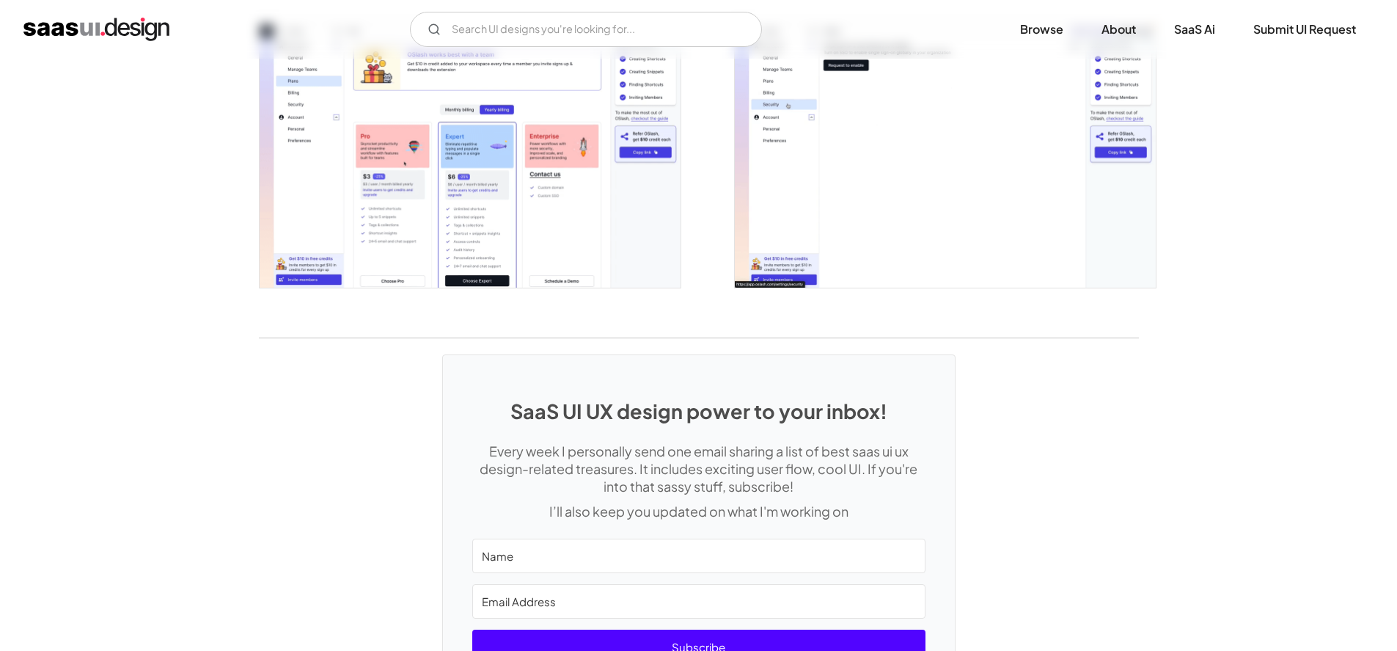
scroll to position [3227, 0]
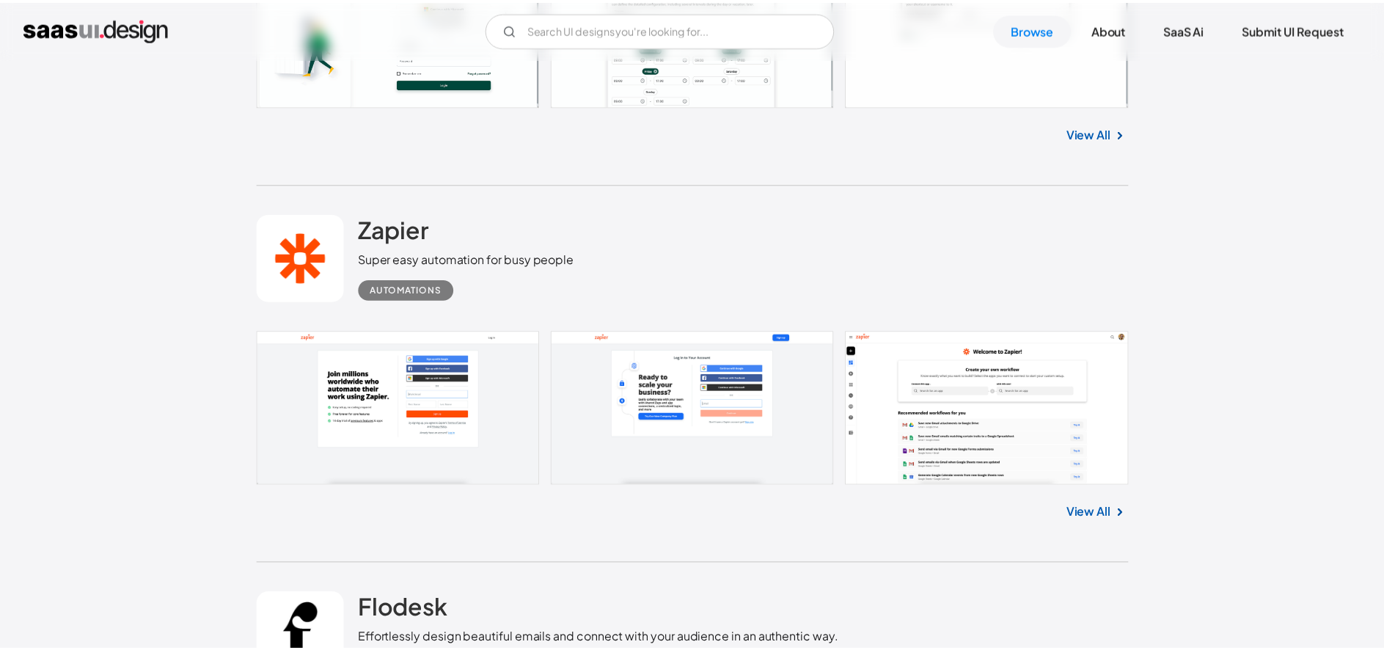
scroll to position [28963, 0]
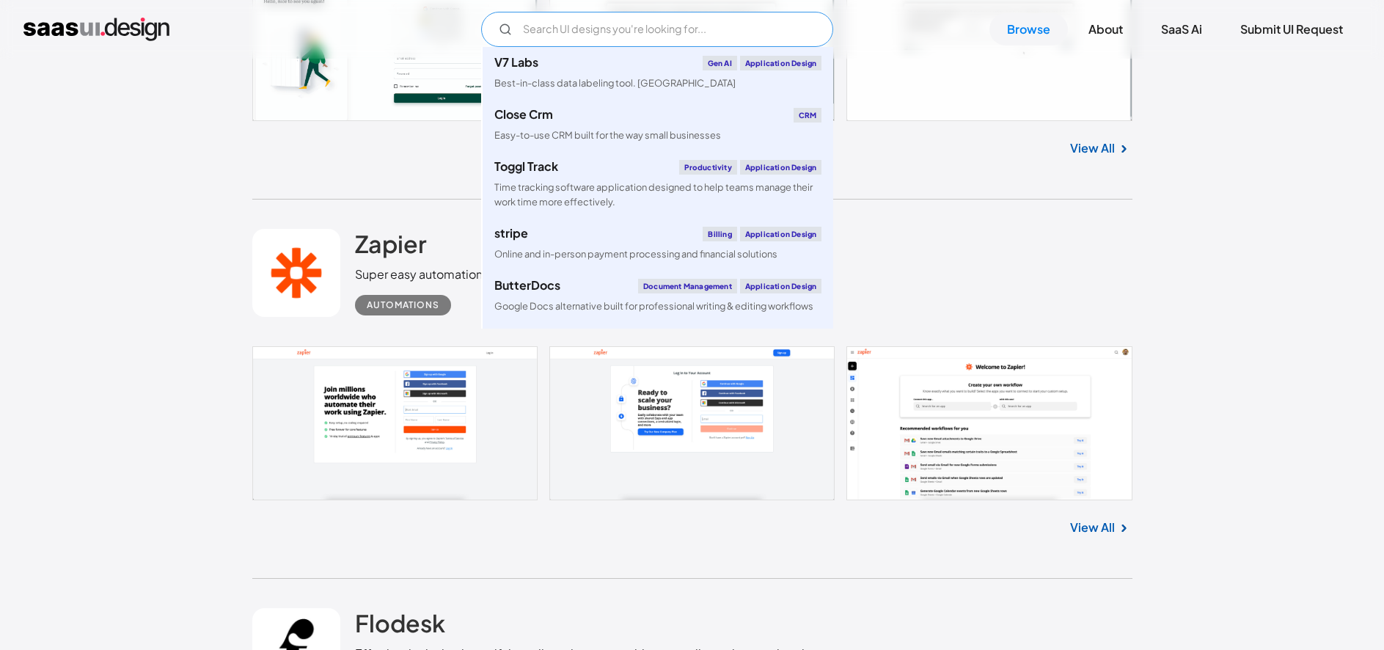
click at [560, 30] on input "Email Form" at bounding box center [657, 29] width 352 height 35
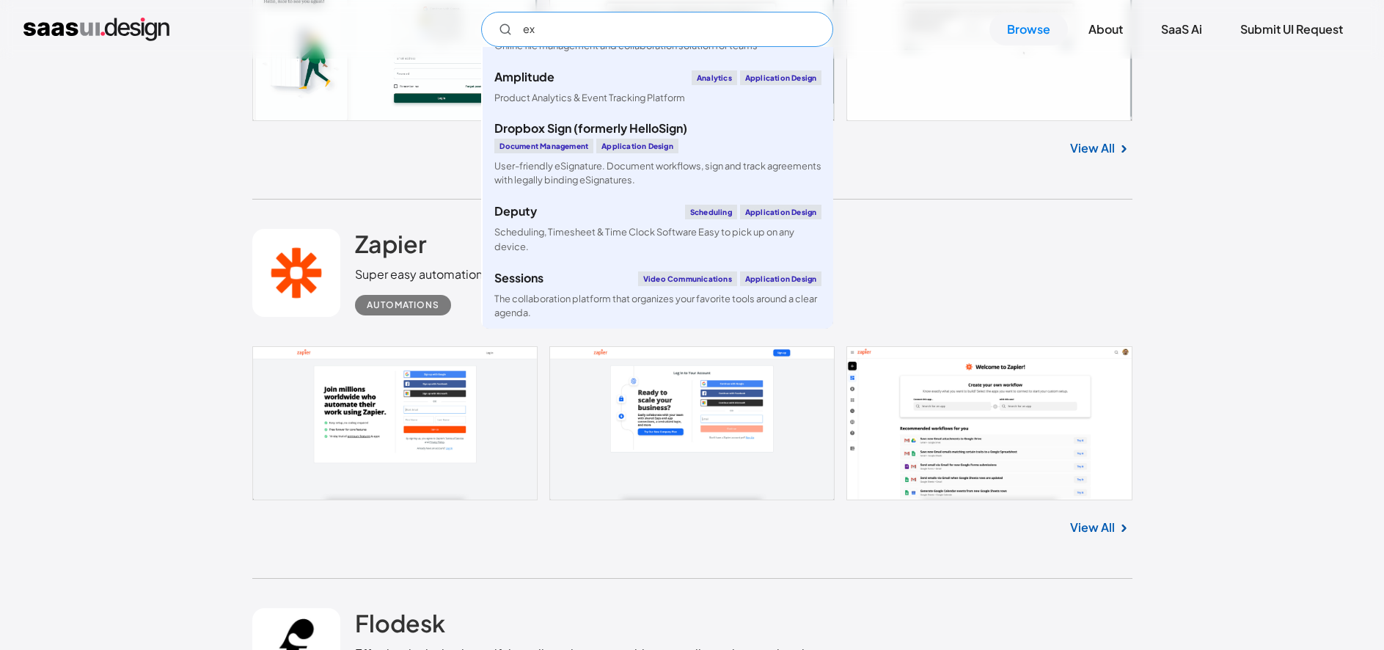
scroll to position [0, 0]
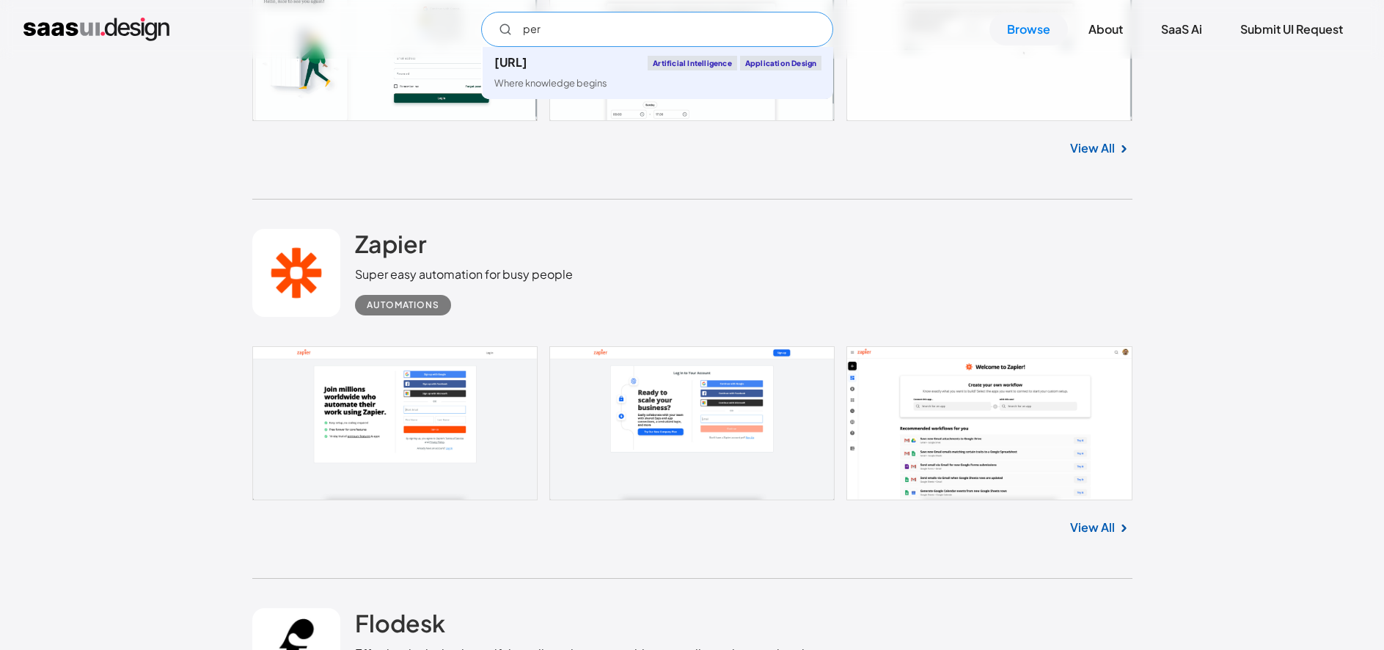
type input "per"
click at [92, 26] on img "home" at bounding box center [96, 29] width 146 height 23
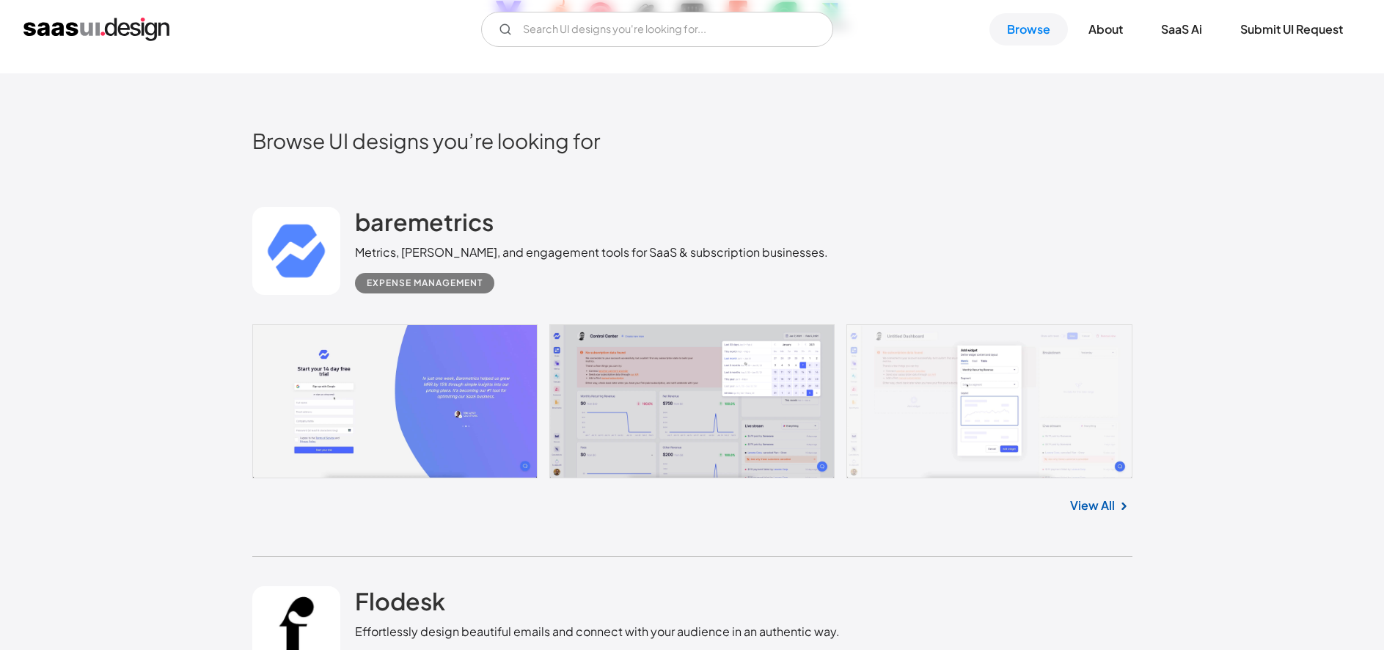
drag, startPoint x: 868, startPoint y: 118, endPoint x: 864, endPoint y: 142, distance: 23.9
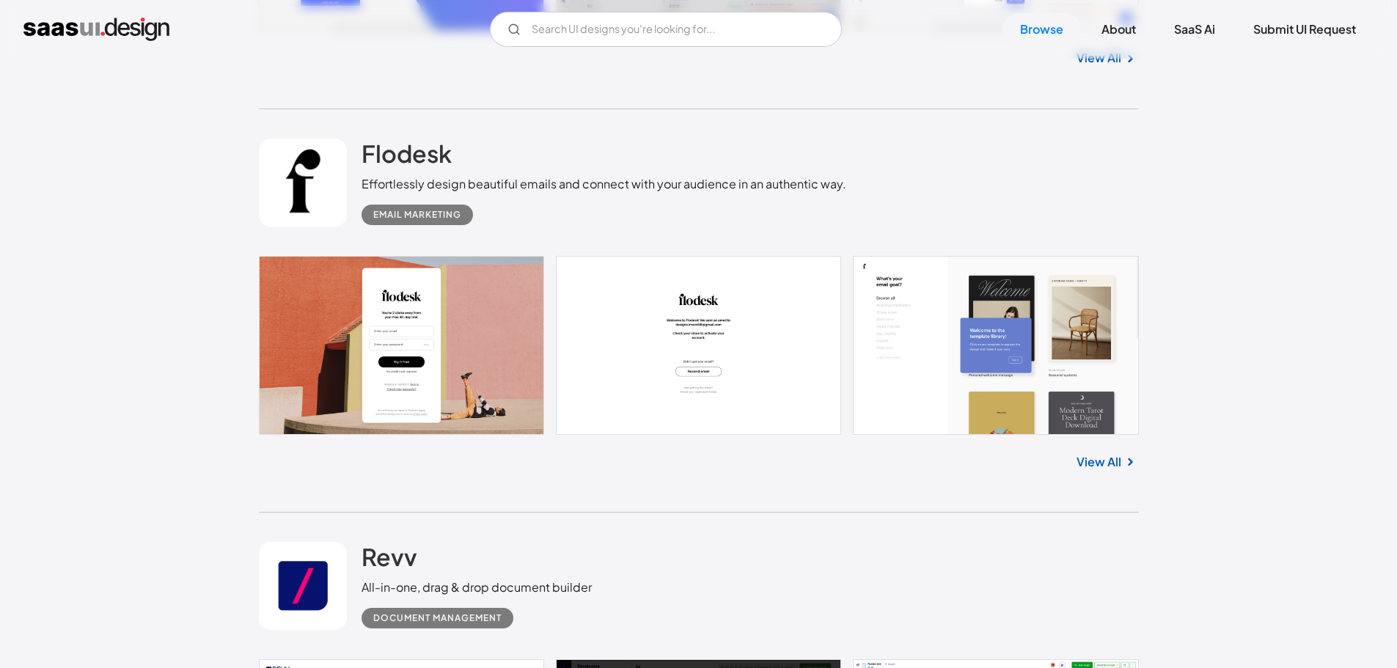
scroll to position [327, 0]
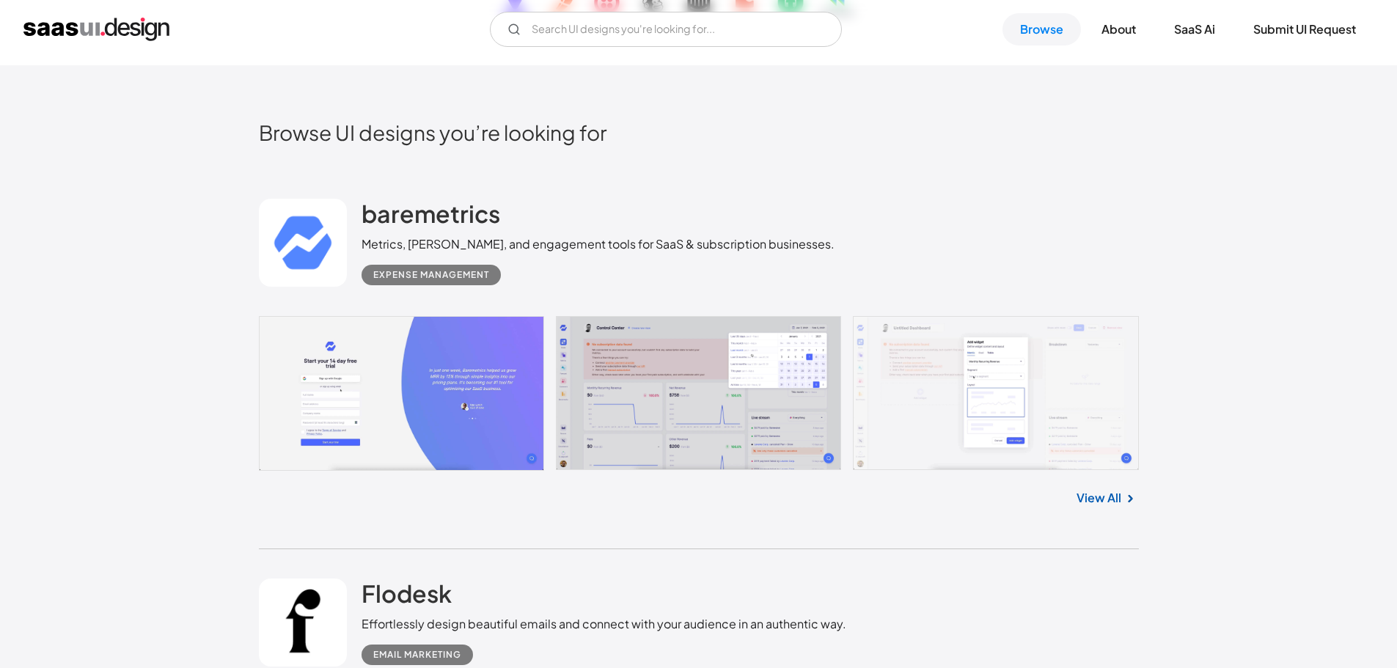
click at [747, 362] on link at bounding box center [699, 393] width 880 height 155
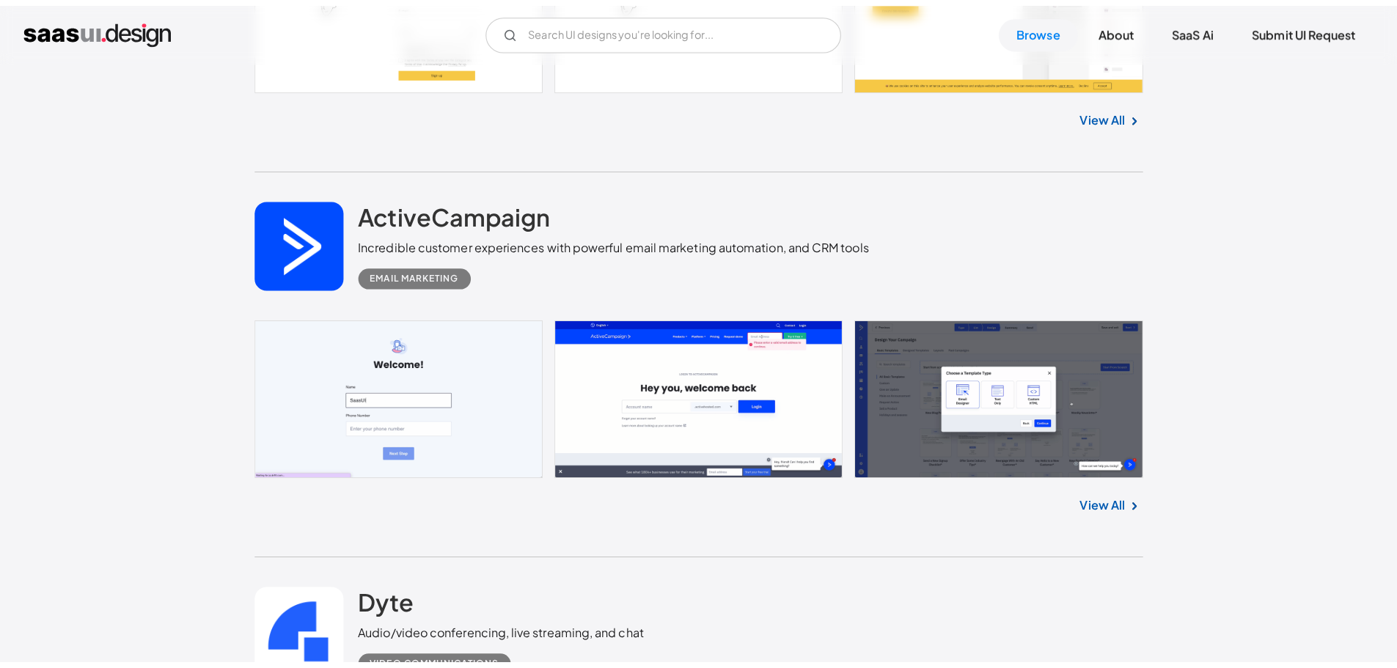
scroll to position [5134, 0]
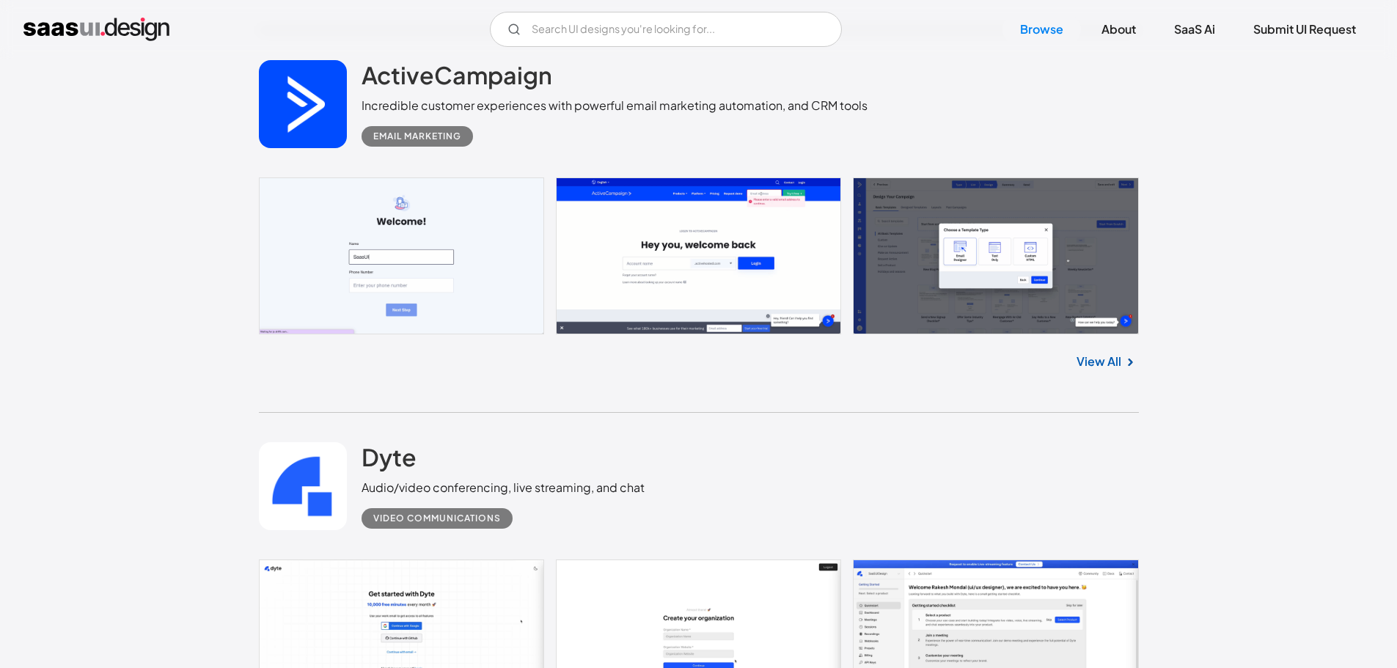
click at [683, 284] on link at bounding box center [699, 255] width 880 height 157
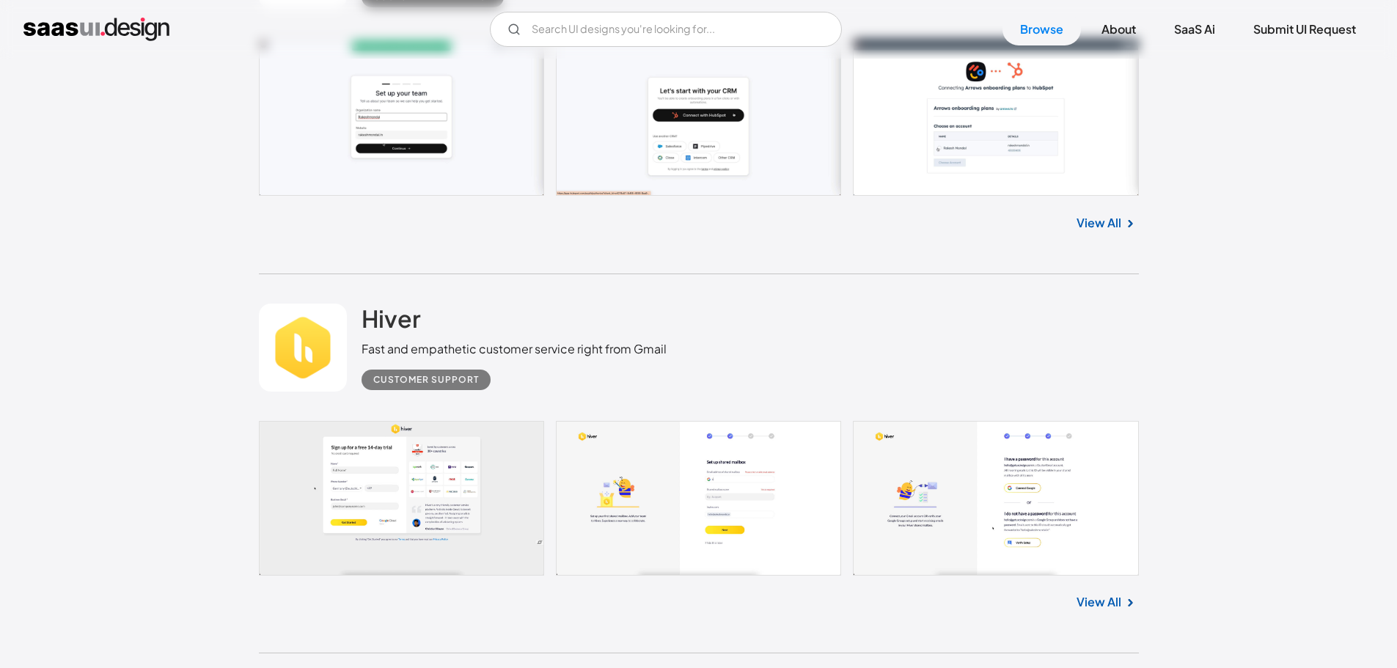
scroll to position [3814, 0]
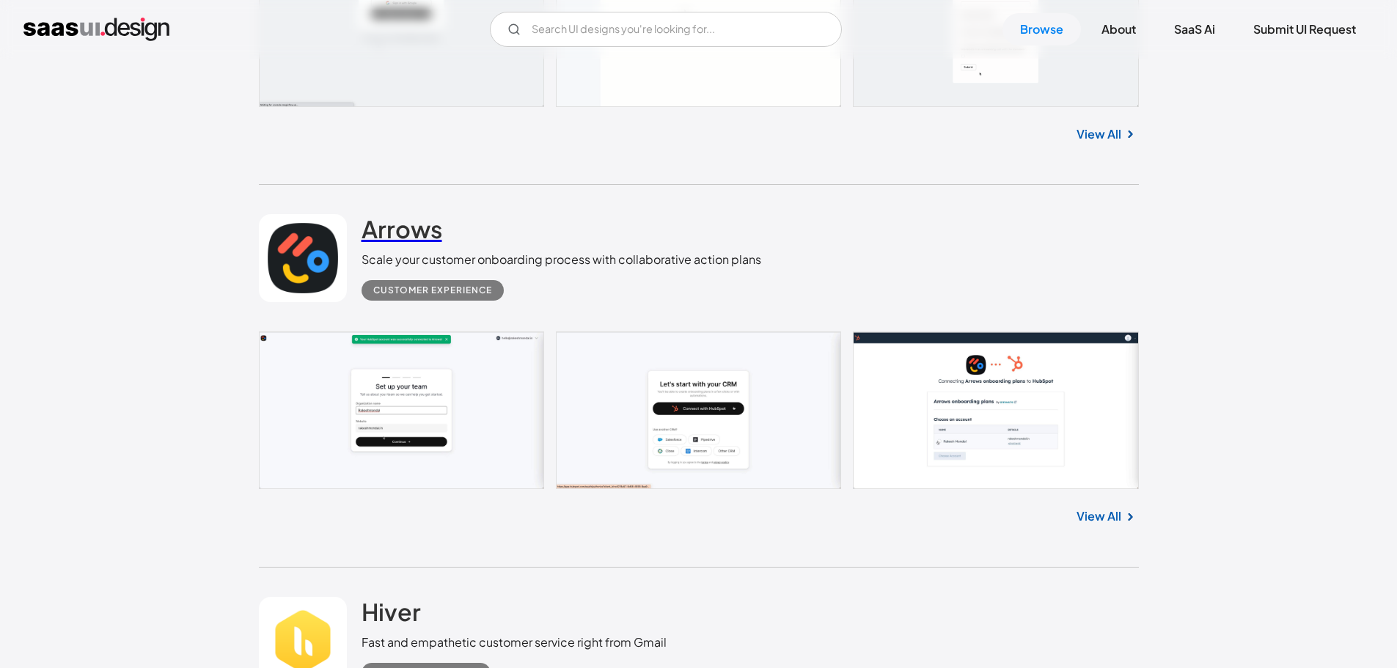
drag, startPoint x: 412, startPoint y: 236, endPoint x: 433, endPoint y: 243, distance: 22.5
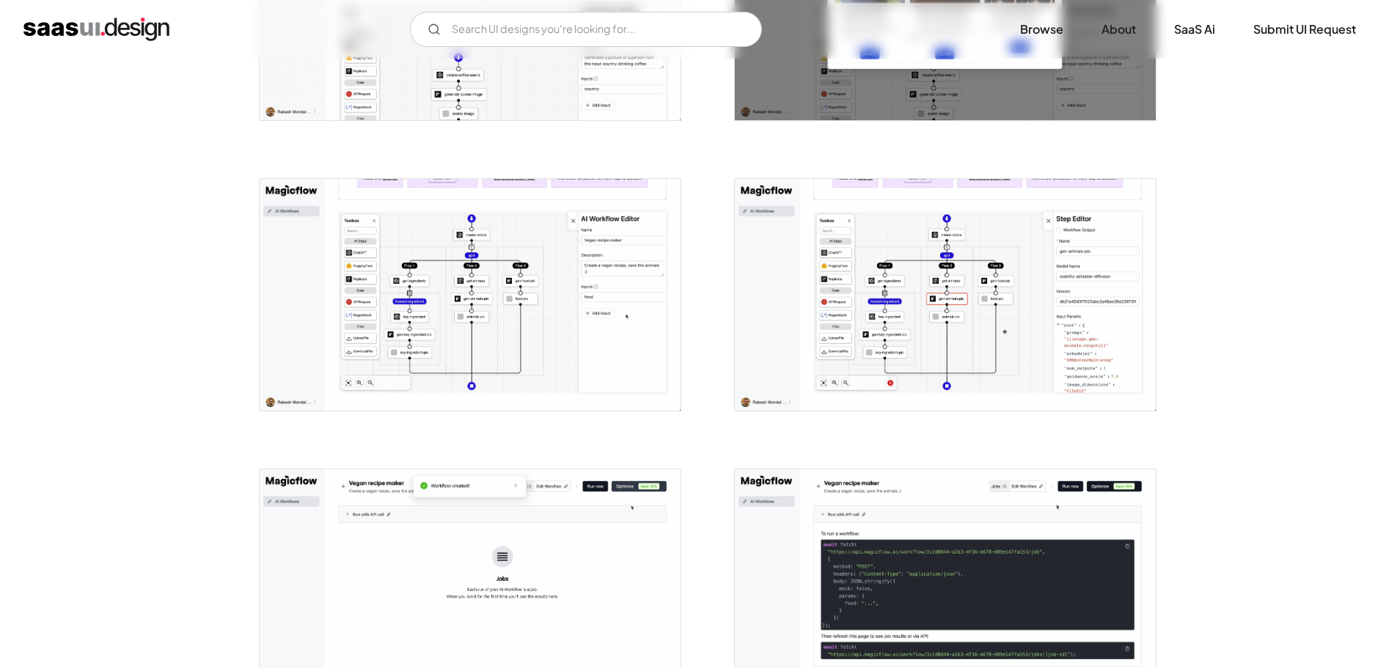
scroll to position [880, 0]
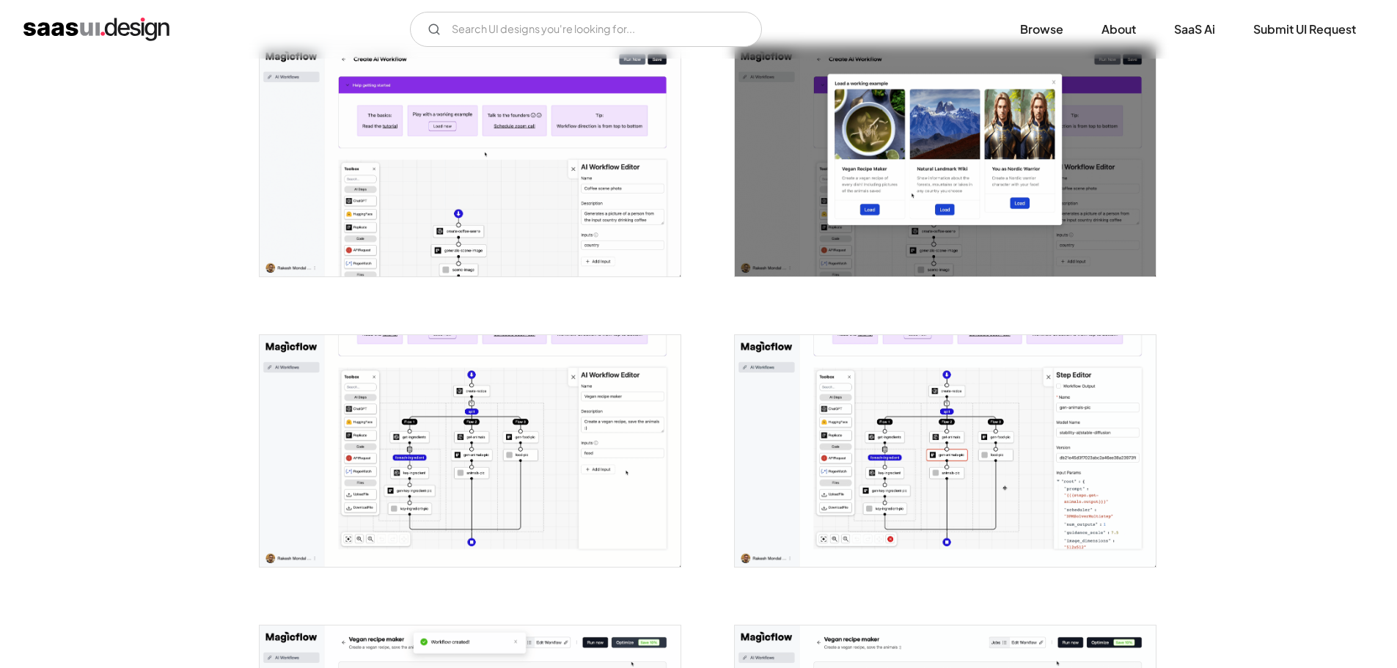
click at [516, 305] on div at bounding box center [461, 442] width 440 height 290
click at [501, 242] on img "open lightbox" at bounding box center [470, 161] width 421 height 232
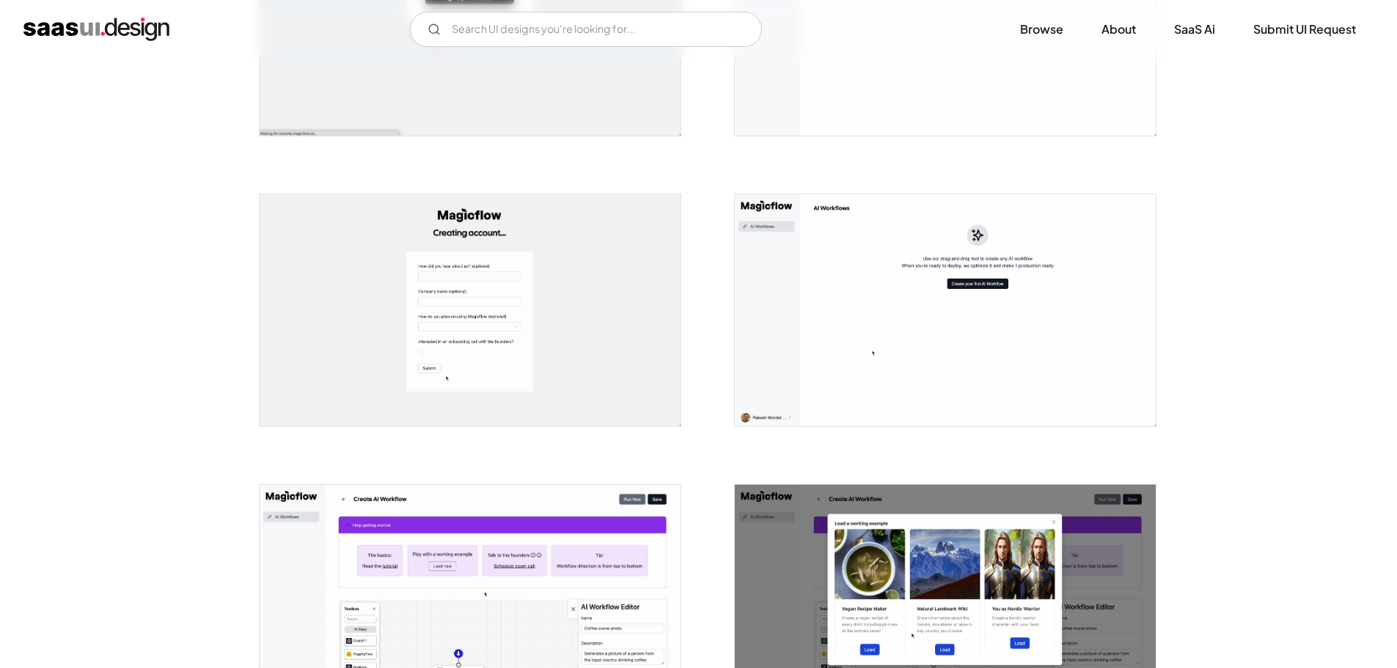
scroll to position [0, 0]
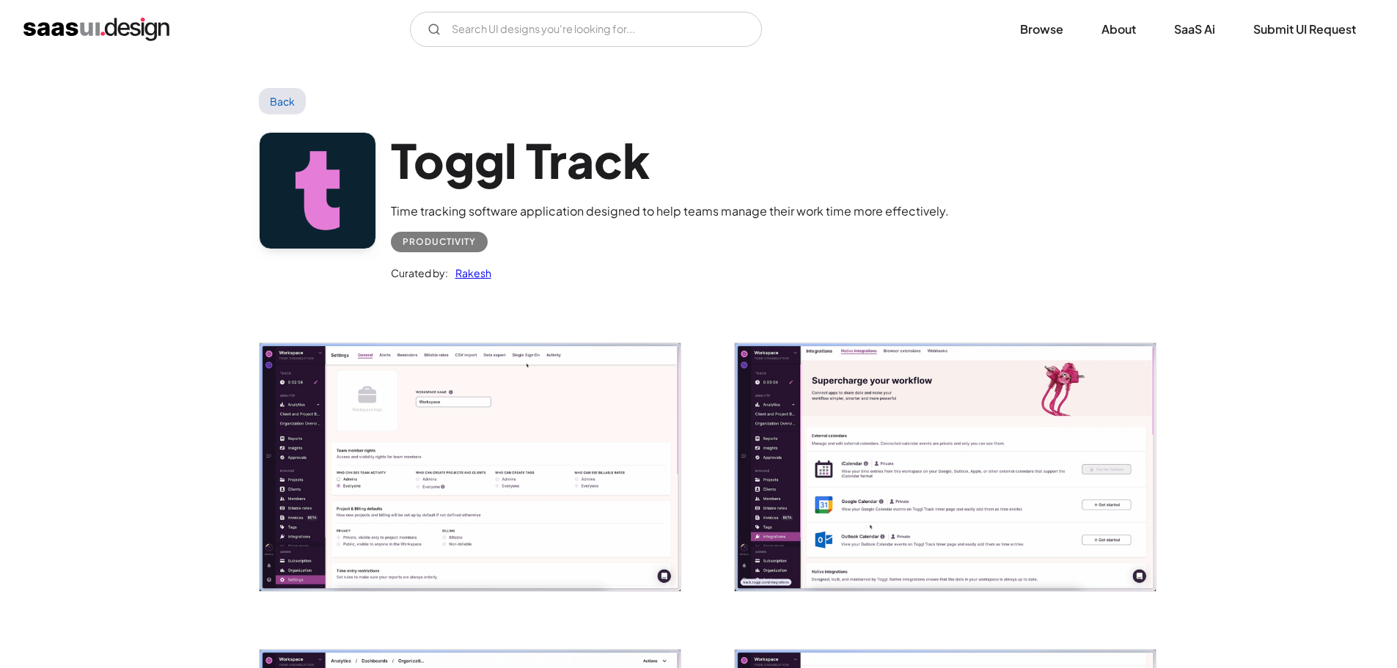
click at [497, 475] on img "open lightbox" at bounding box center [470, 467] width 421 height 248
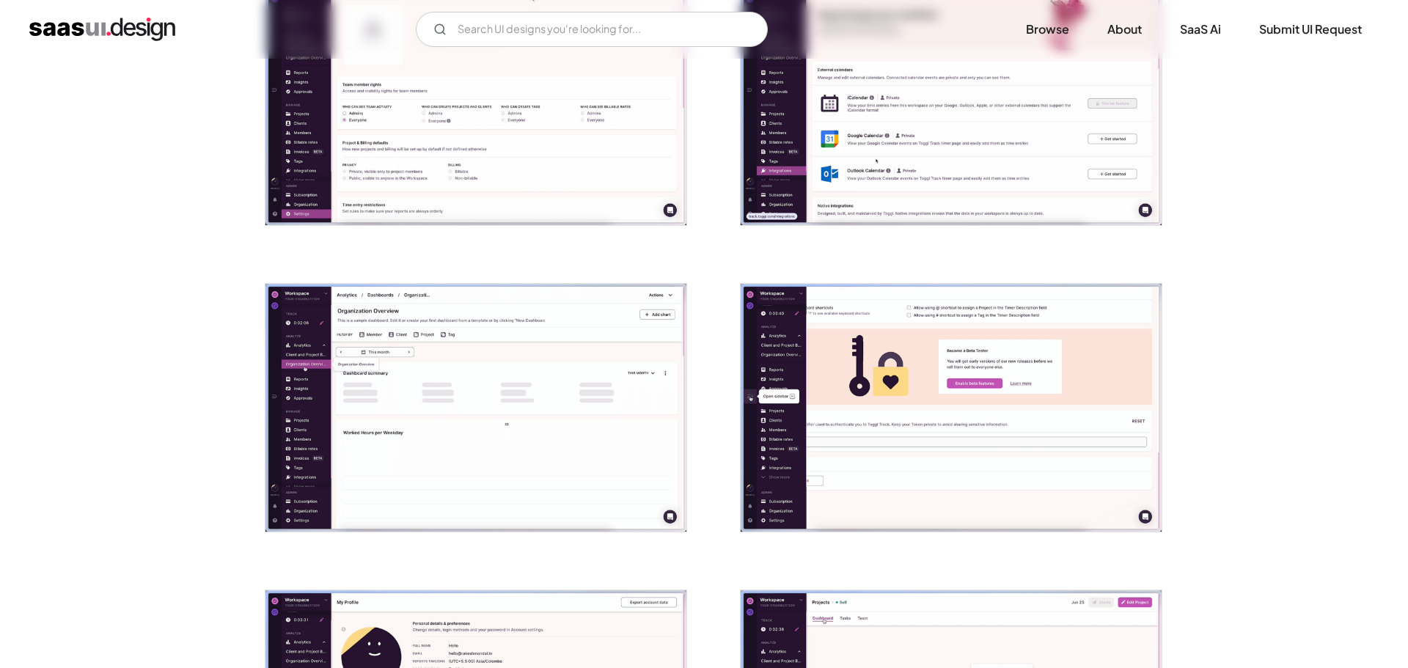
scroll to position [733, 0]
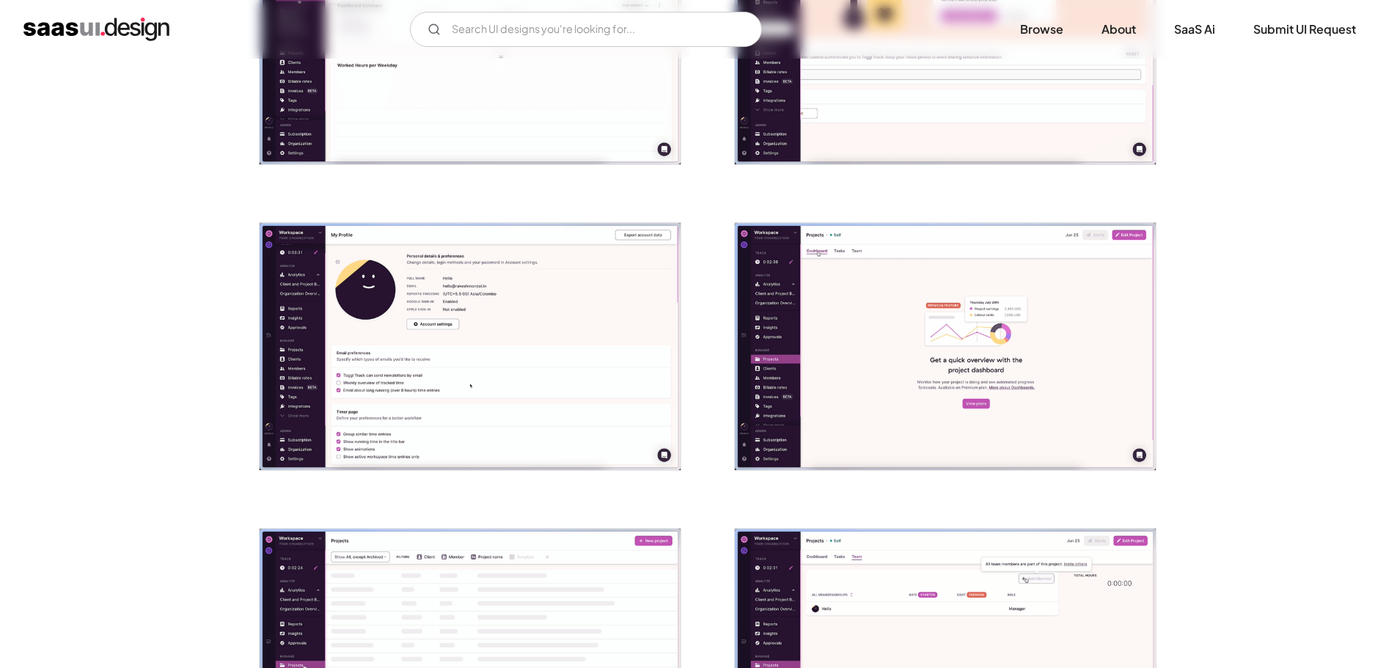
click at [521, 399] on img "open lightbox" at bounding box center [470, 347] width 421 height 248
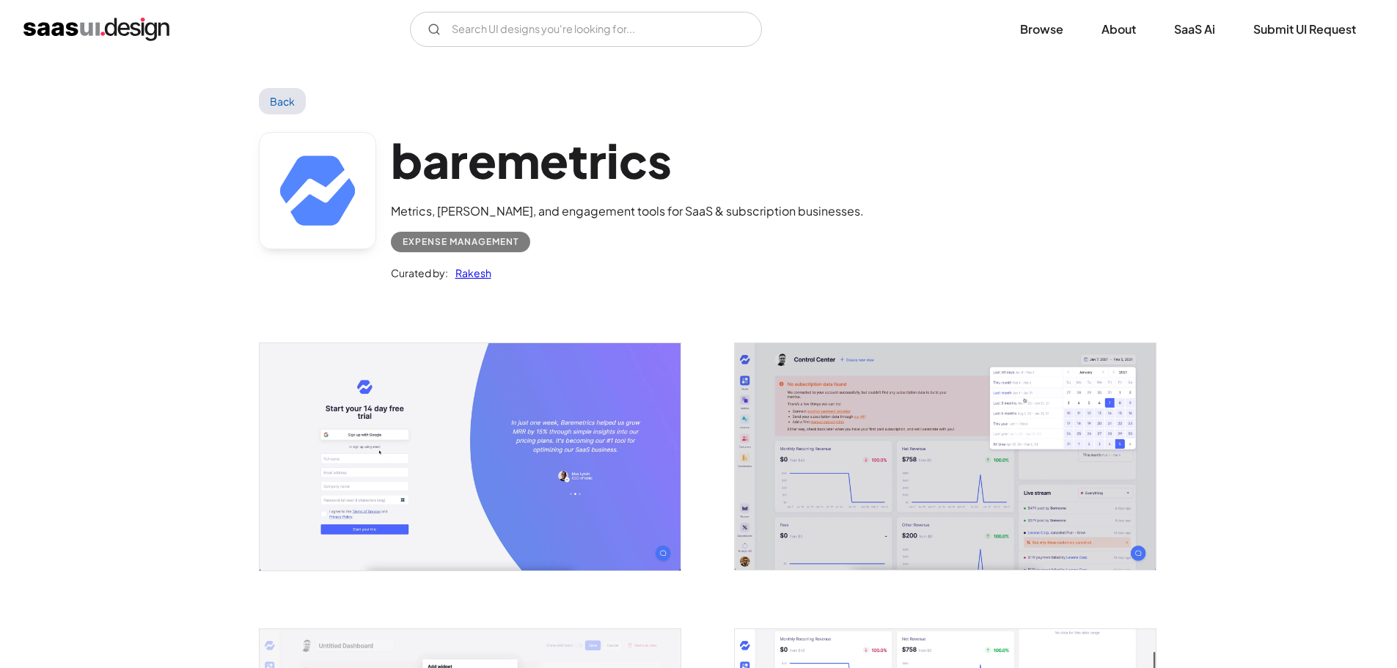
click at [631, 466] on img "open lightbox" at bounding box center [470, 456] width 421 height 227
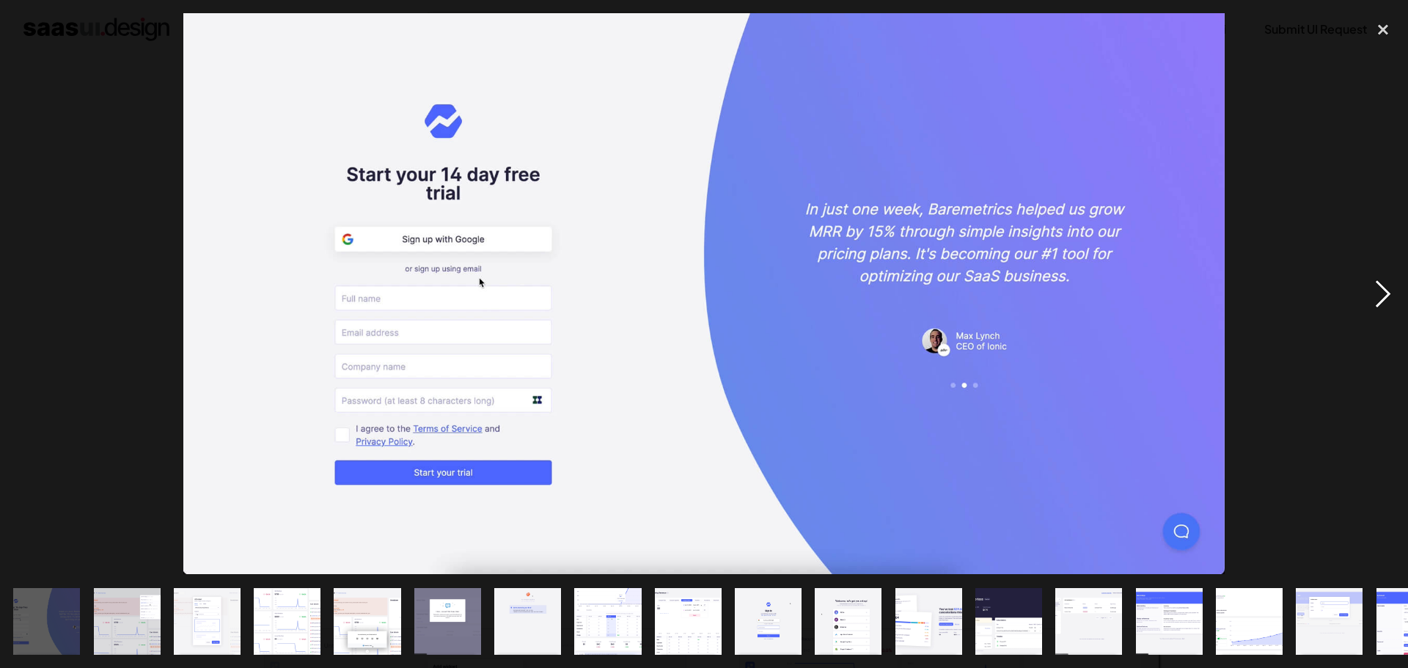
click at [1372, 294] on div "next image" at bounding box center [1383, 293] width 50 height 561
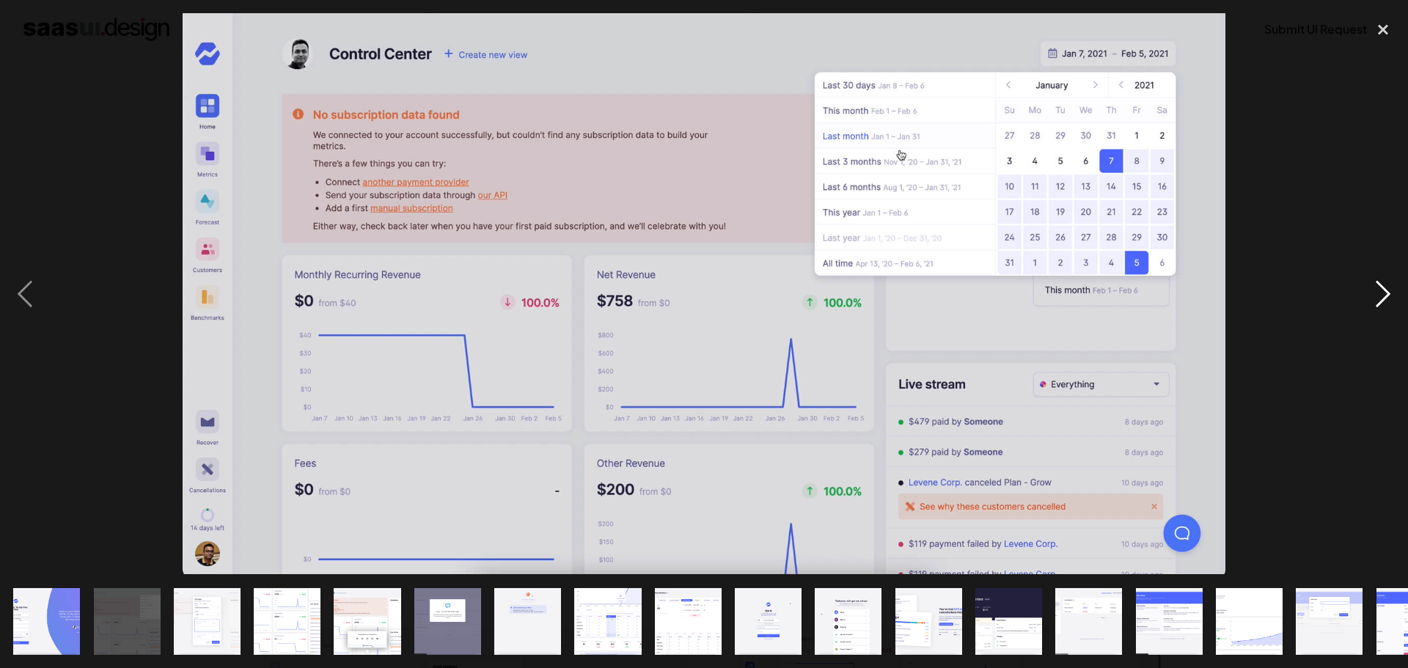
click at [1372, 294] on div "next image" at bounding box center [1383, 293] width 50 height 561
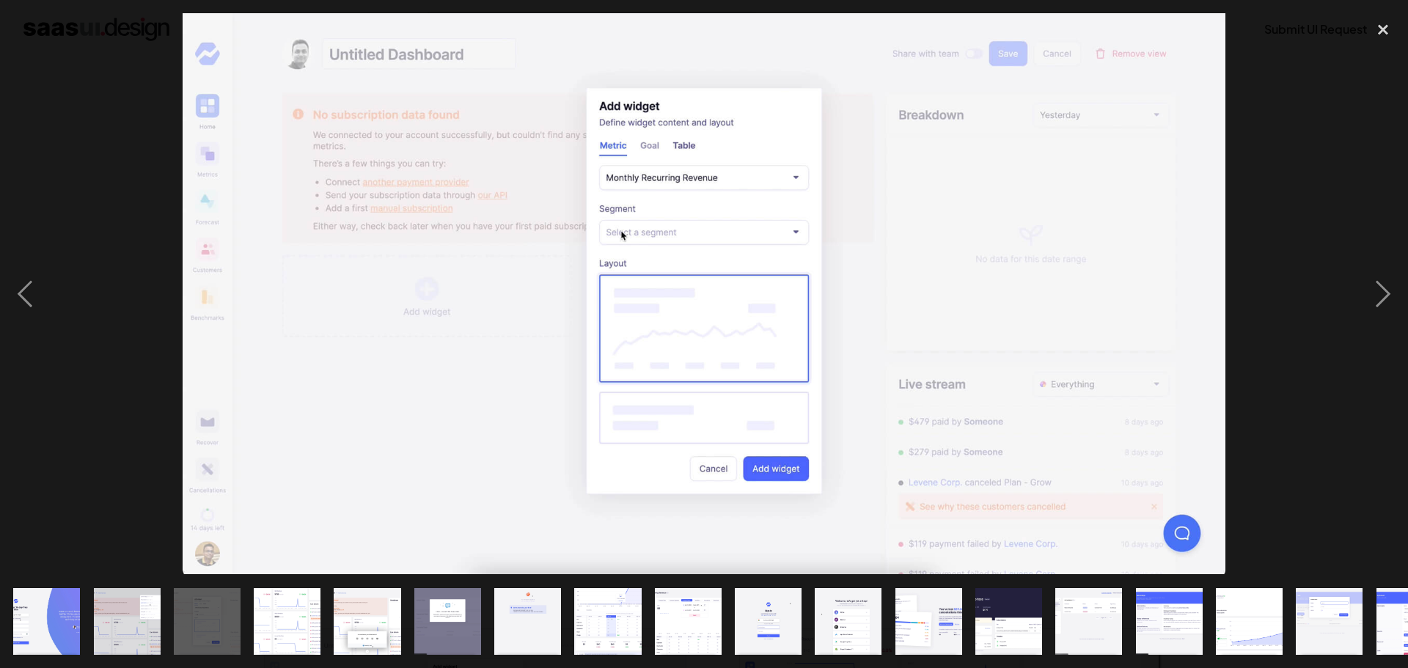
click at [51, 222] on div at bounding box center [704, 293] width 1408 height 561
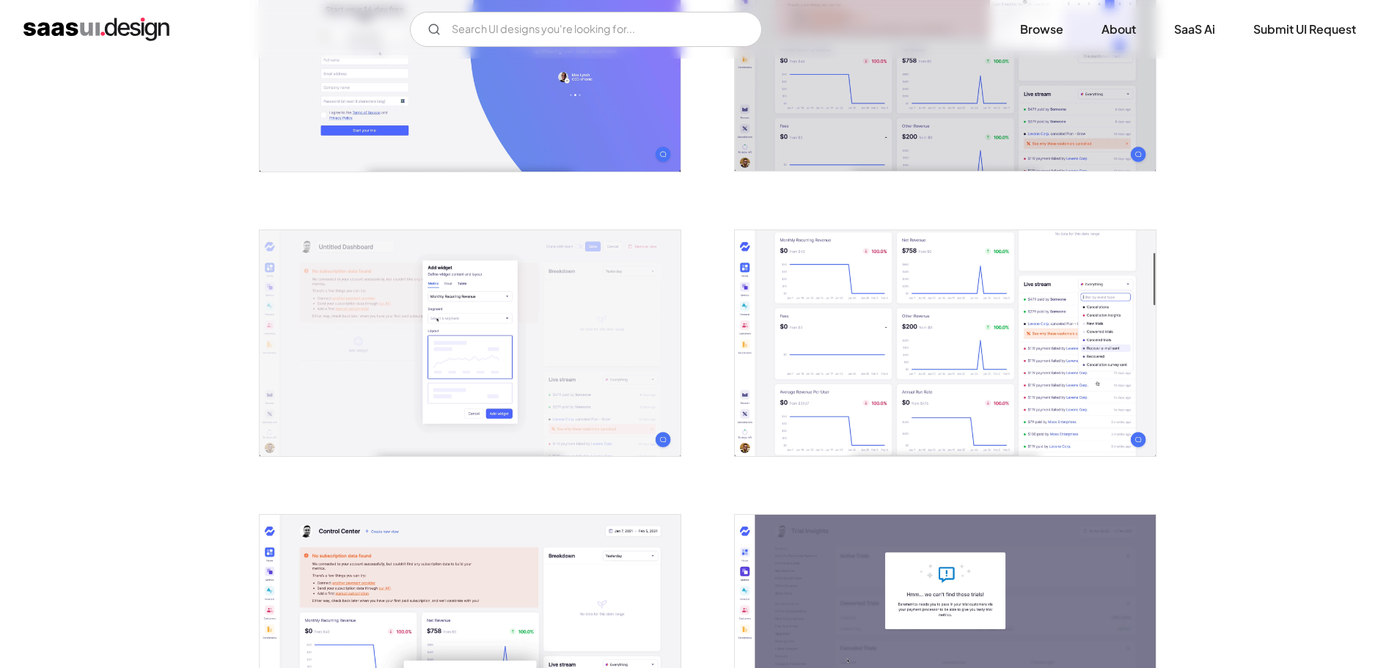
scroll to position [440, 0]
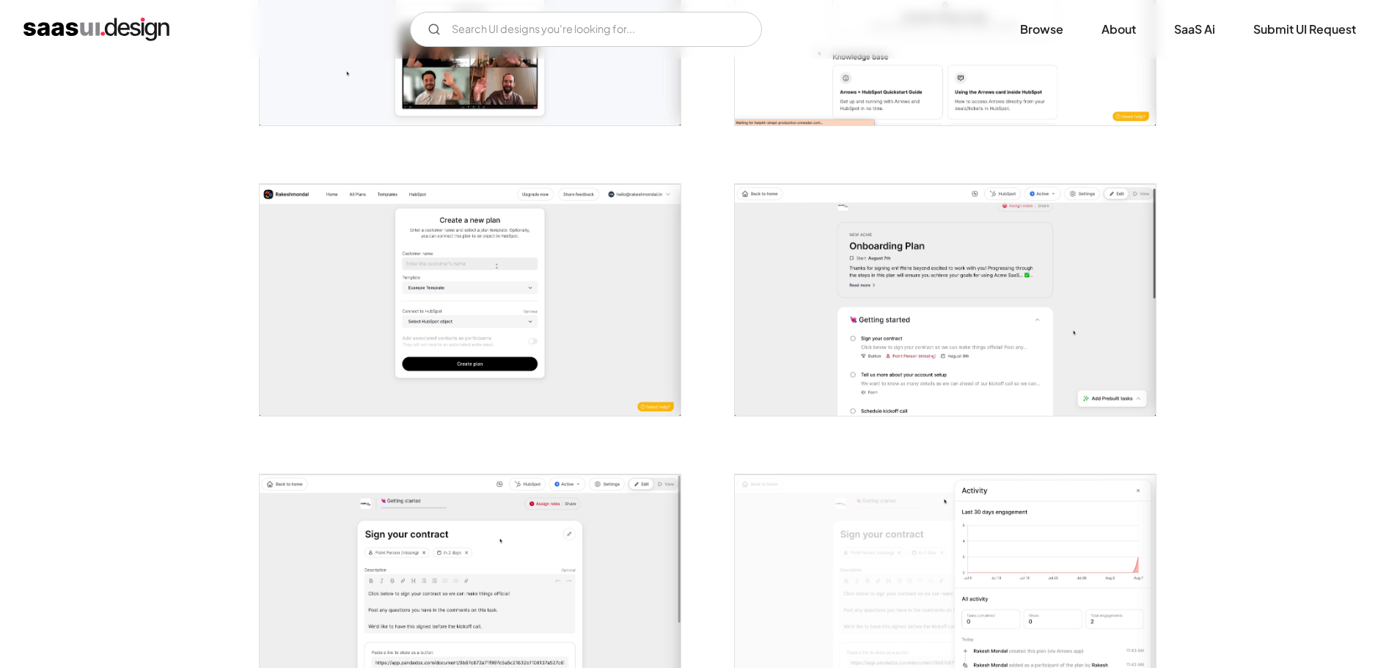
scroll to position [1173, 0]
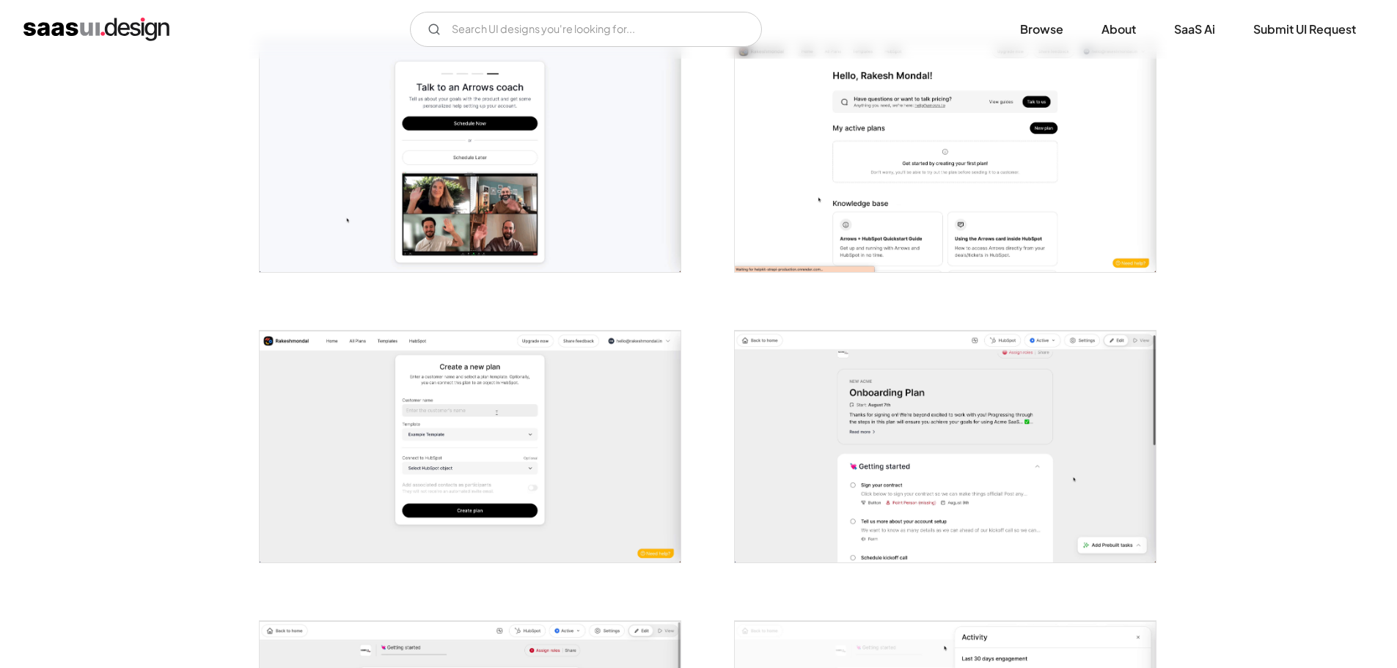
click at [931, 219] on img "open lightbox" at bounding box center [945, 157] width 421 height 232
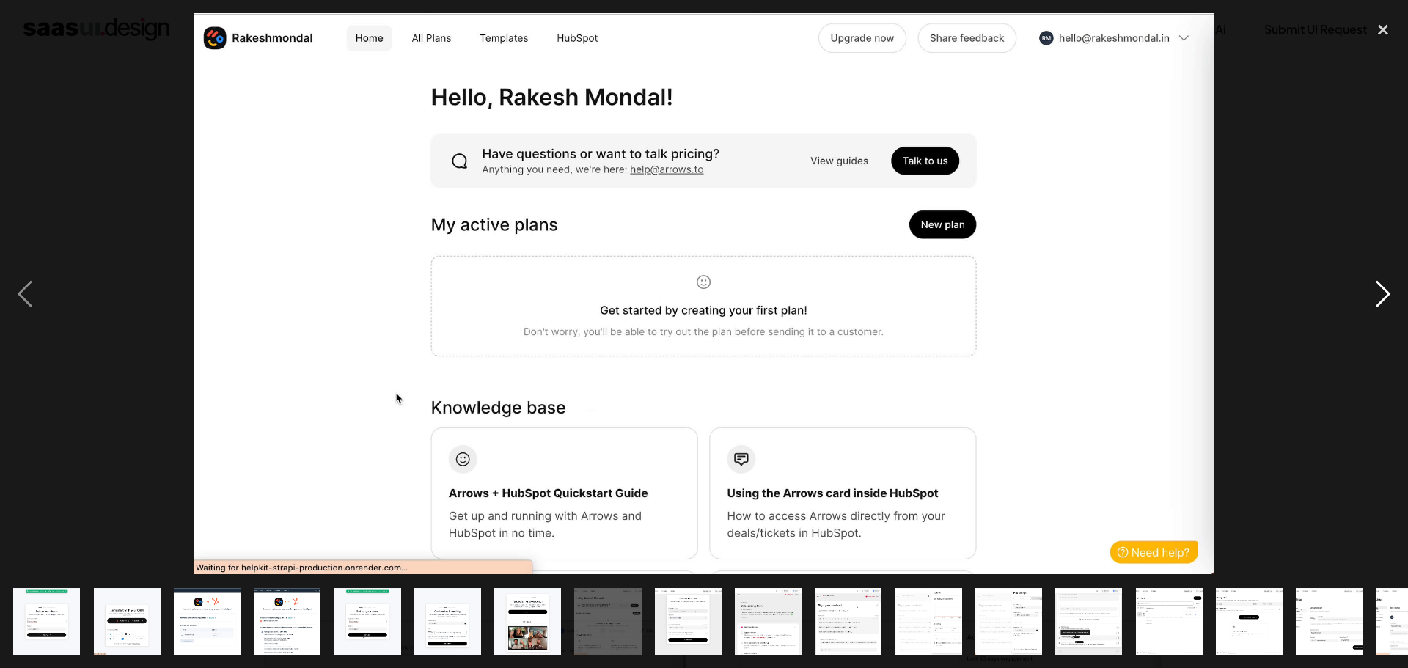
click at [1382, 294] on div "next image" at bounding box center [1383, 293] width 50 height 561
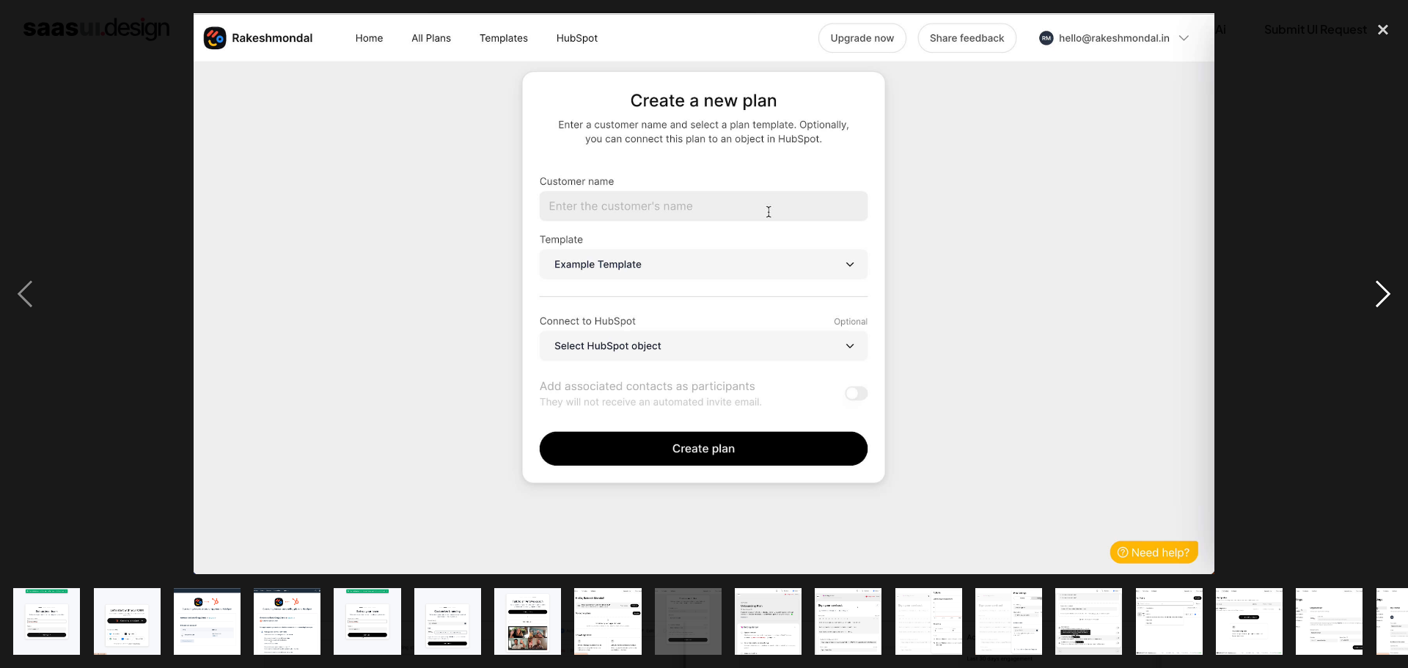
click at [1382, 294] on div "next image" at bounding box center [1383, 293] width 50 height 561
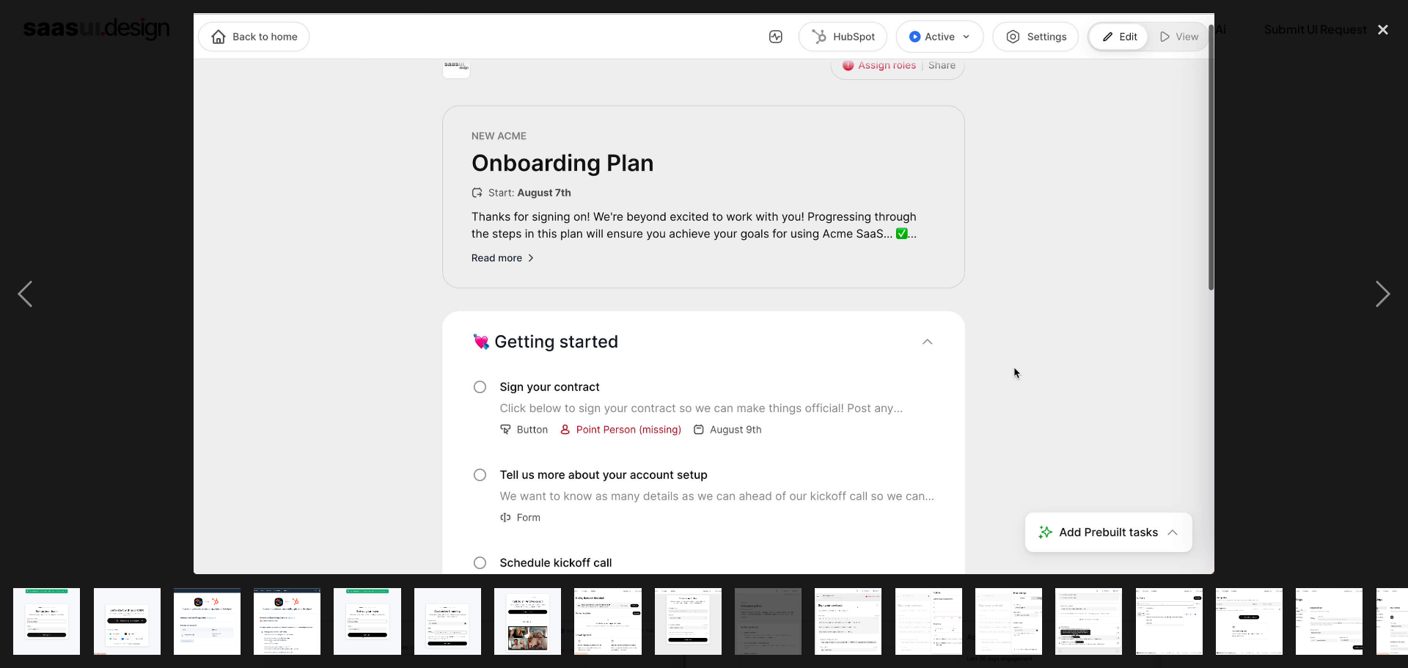
drag, startPoint x: 1382, startPoint y: 294, endPoint x: 735, endPoint y: 505, distance: 680.2
click at [747, 519] on div at bounding box center [704, 293] width 1408 height 561
click at [1375, 289] on div "next image" at bounding box center [1383, 293] width 50 height 561
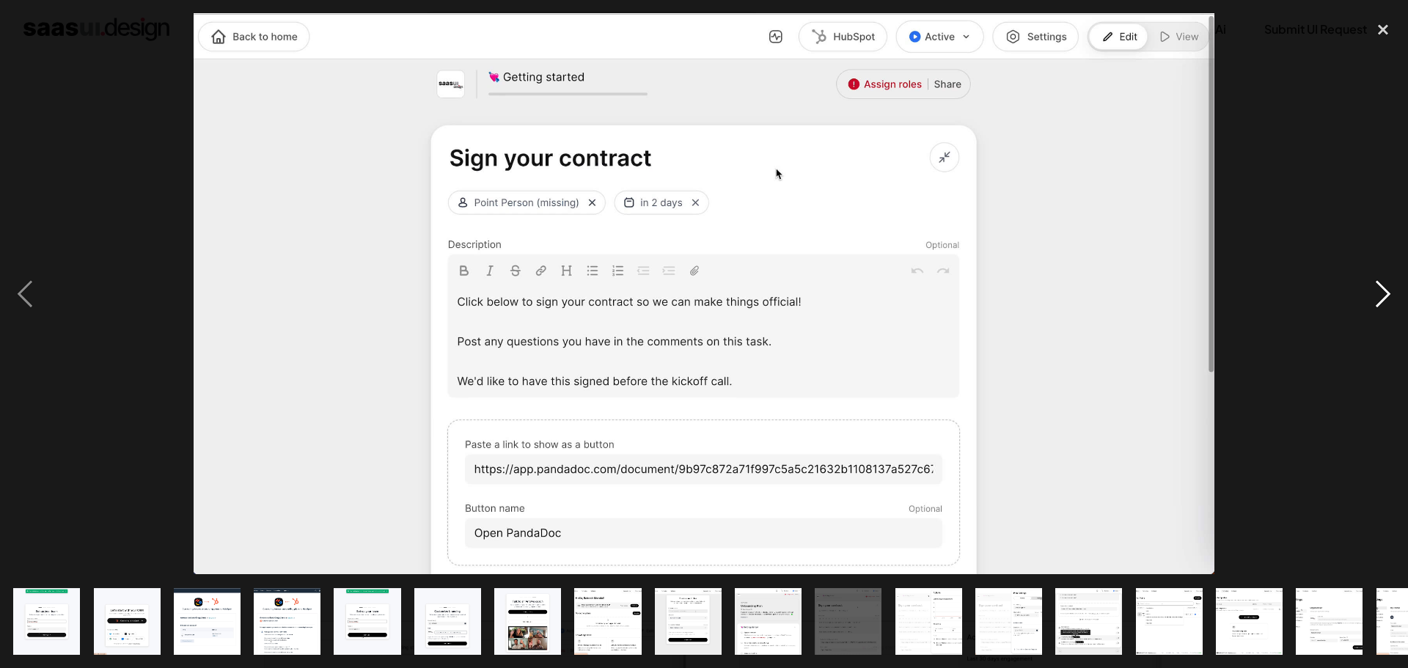
click at [1375, 289] on div "next image" at bounding box center [1383, 293] width 50 height 561
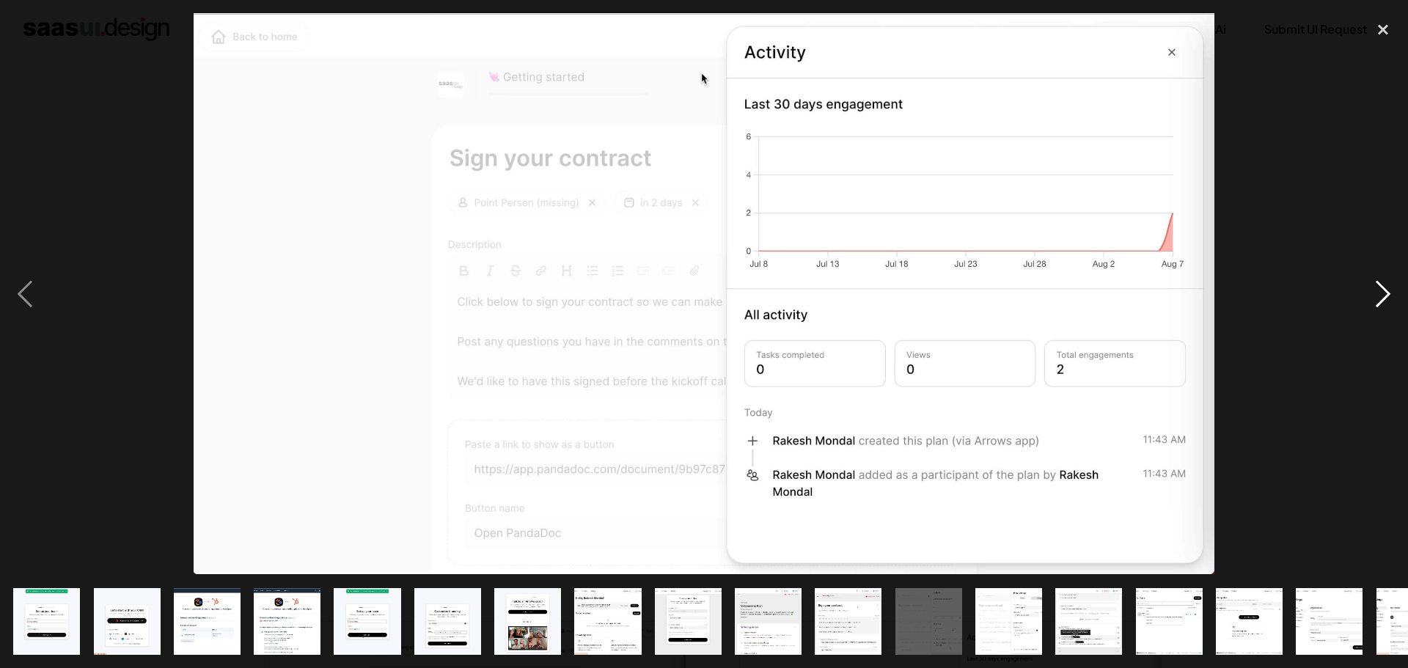
click at [1375, 289] on div "next image" at bounding box center [1383, 293] width 50 height 561
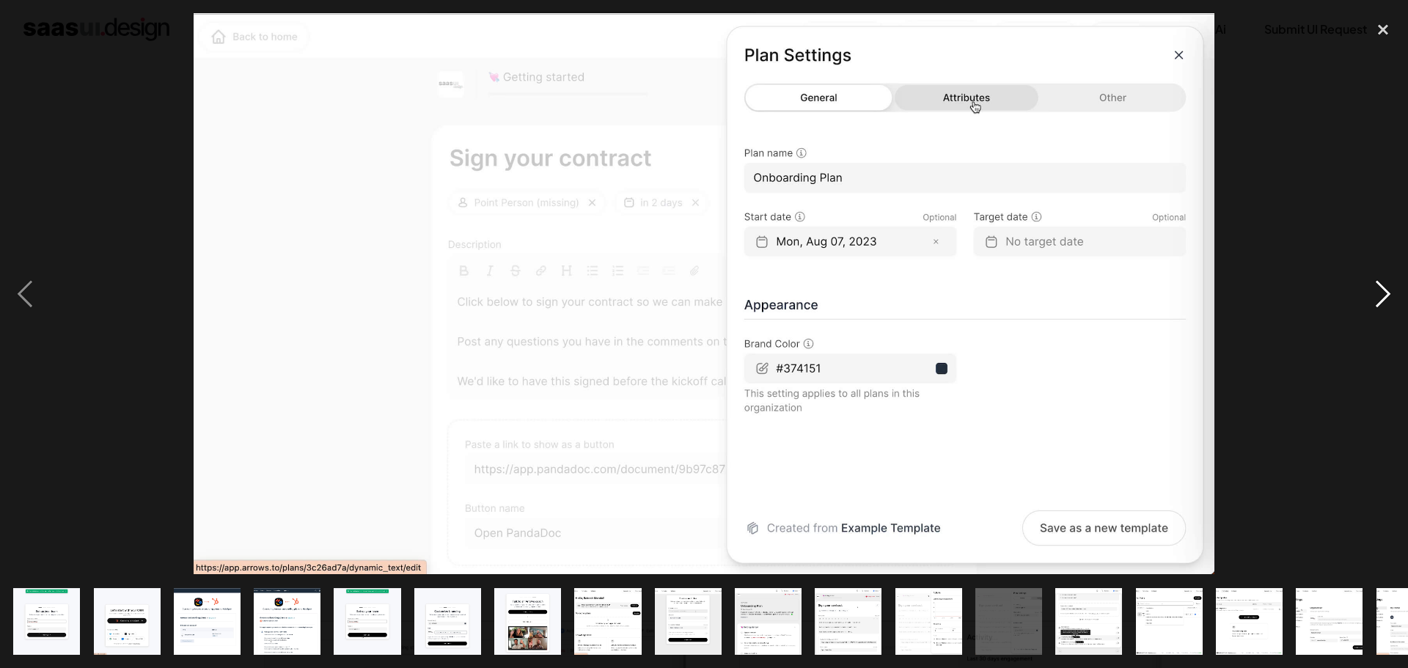
click at [1375, 289] on div "next image" at bounding box center [1383, 293] width 50 height 561
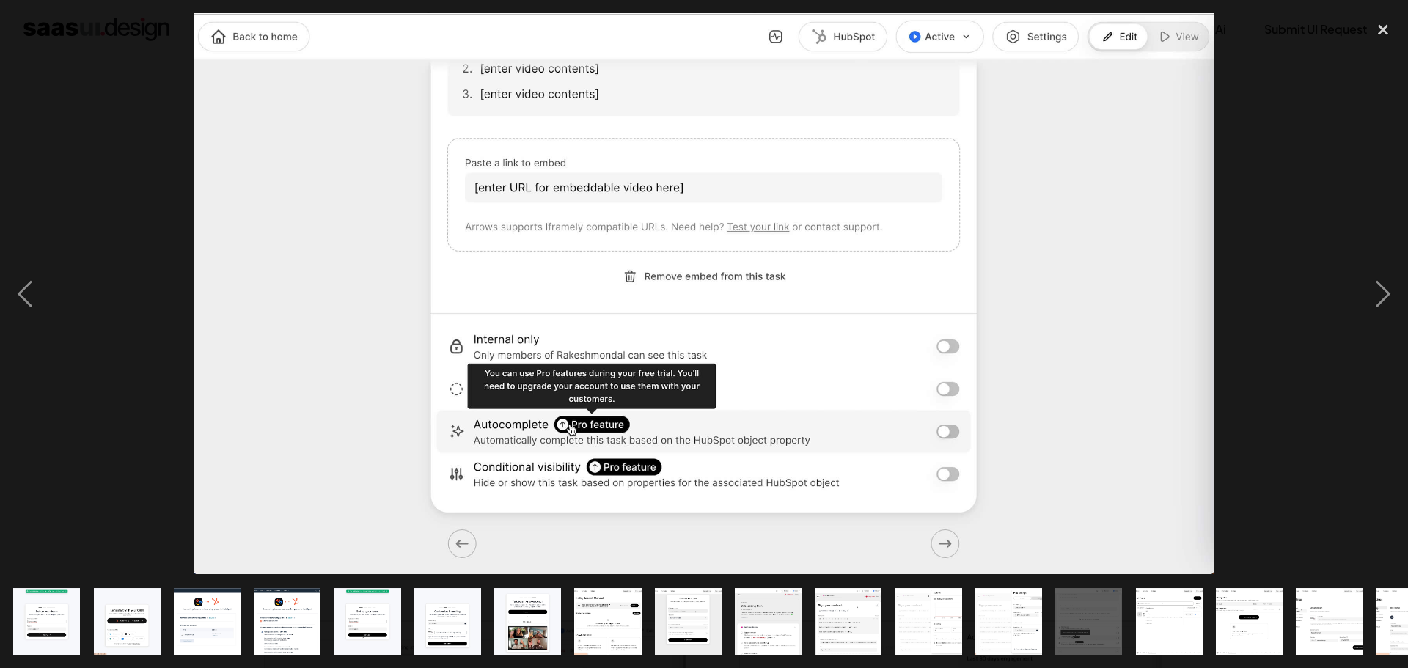
drag, startPoint x: 1377, startPoint y: 310, endPoint x: 715, endPoint y: 669, distance: 752.5
click at [23, 180] on div "previous image" at bounding box center [25, 293] width 50 height 561
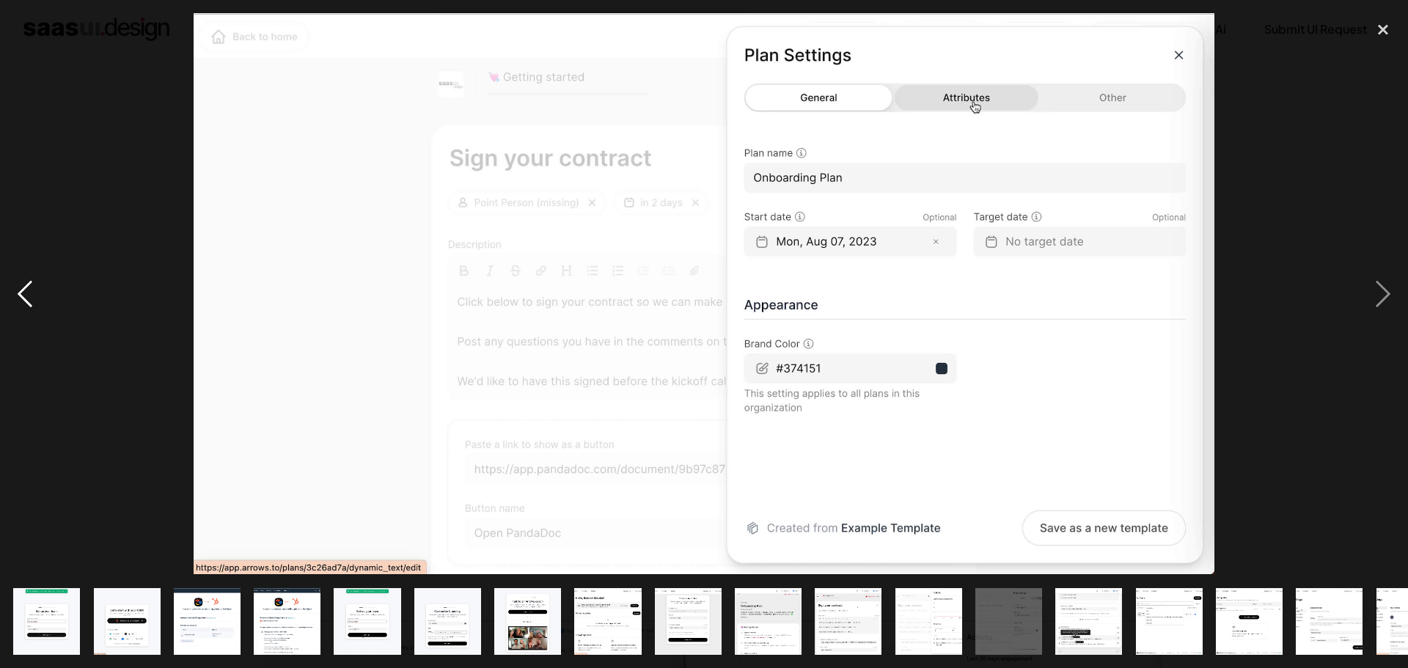
click at [0, 191] on div "previous image" at bounding box center [25, 293] width 50 height 561
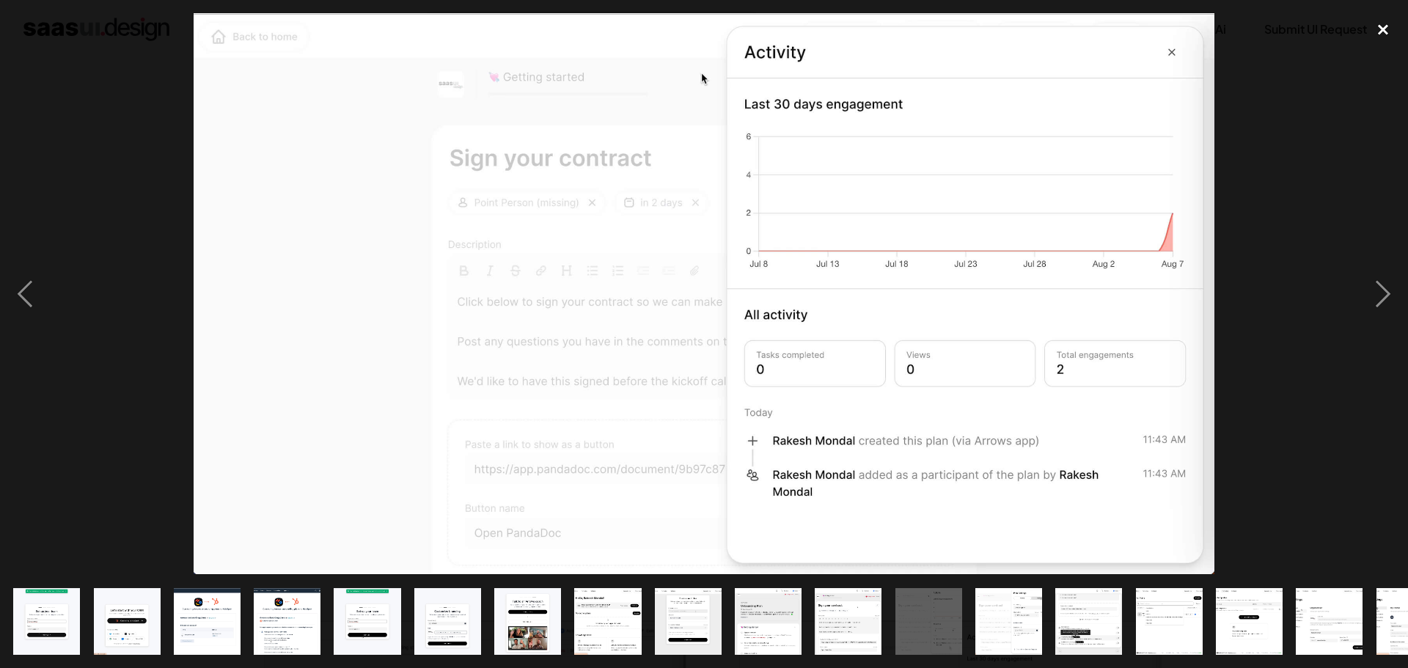
click at [1383, 22] on div "close lightbox" at bounding box center [1383, 29] width 50 height 32
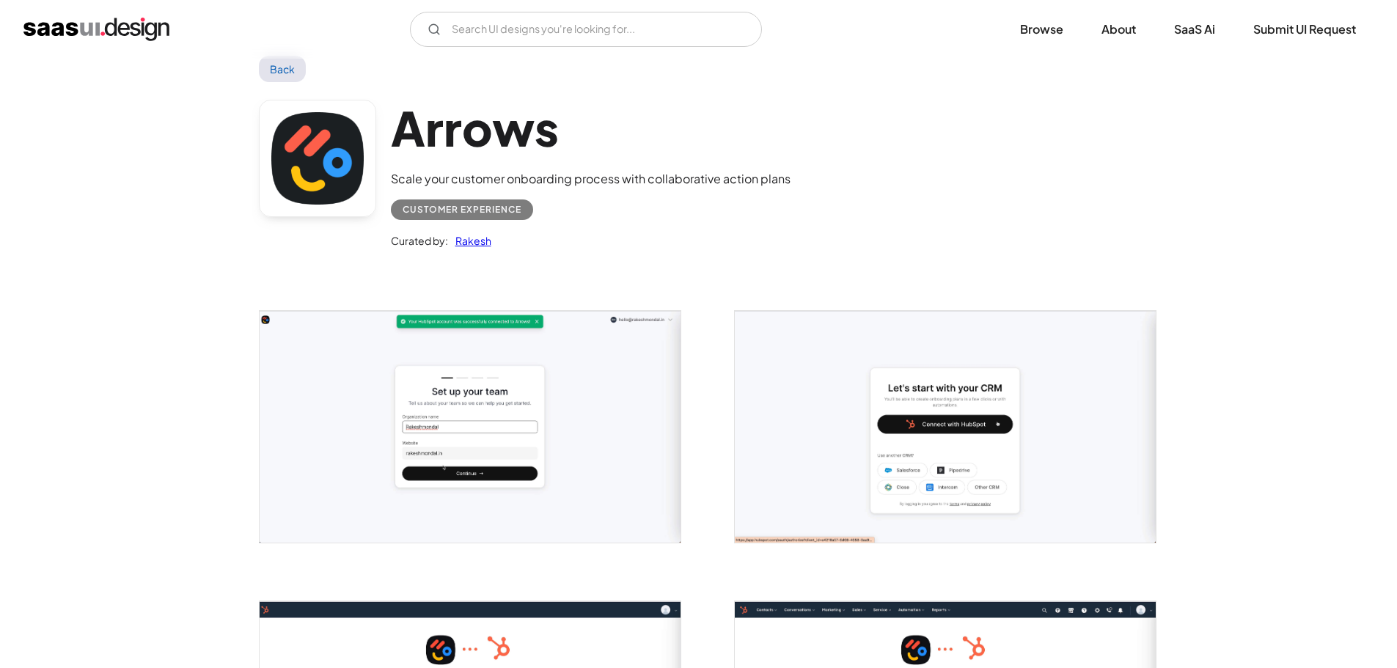
scroll to position [0, 0]
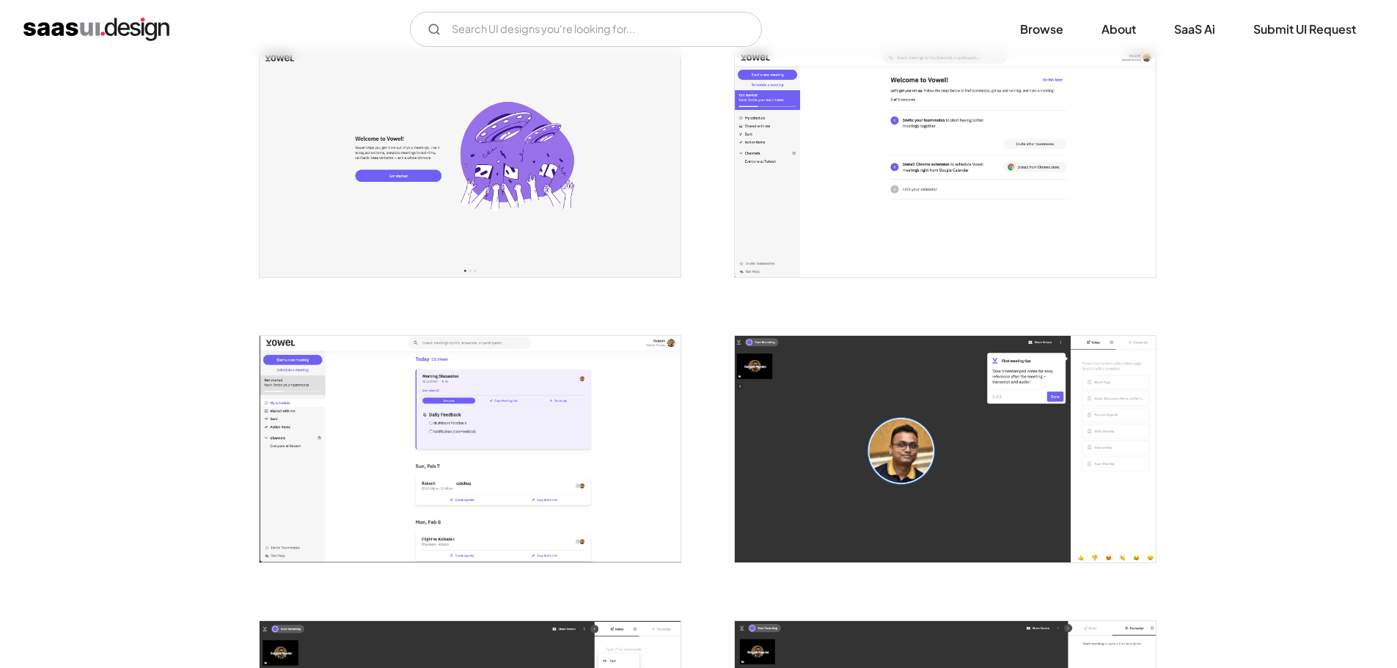
click at [932, 162] on img "open lightbox" at bounding box center [945, 163] width 421 height 227
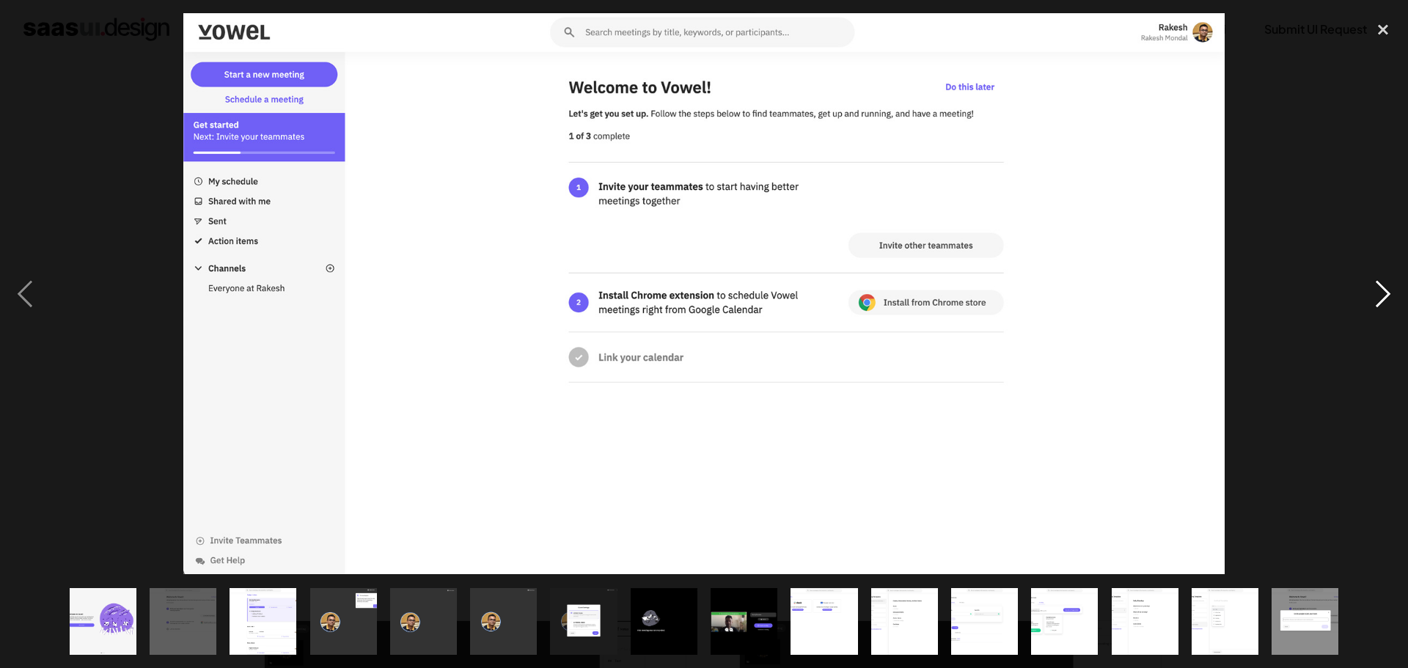
click at [1386, 280] on div "next image" at bounding box center [1383, 293] width 50 height 561
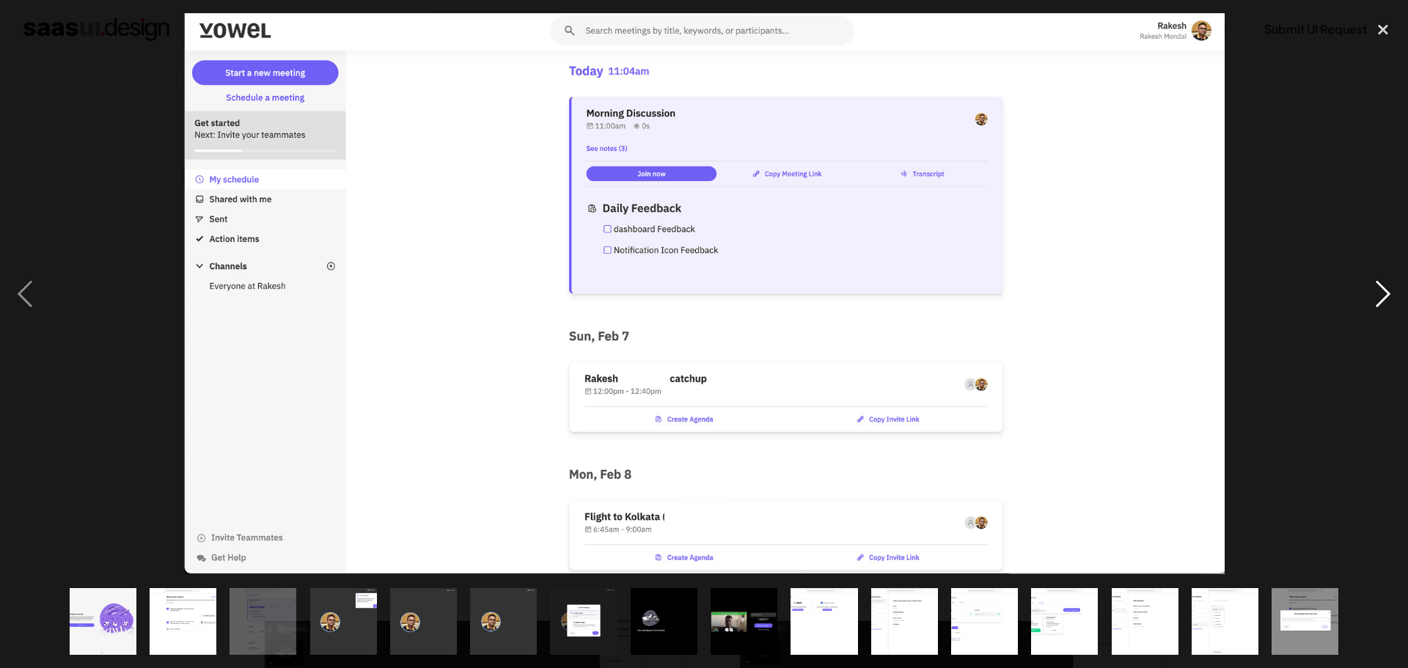
click at [1381, 284] on div "next image" at bounding box center [1383, 293] width 50 height 561
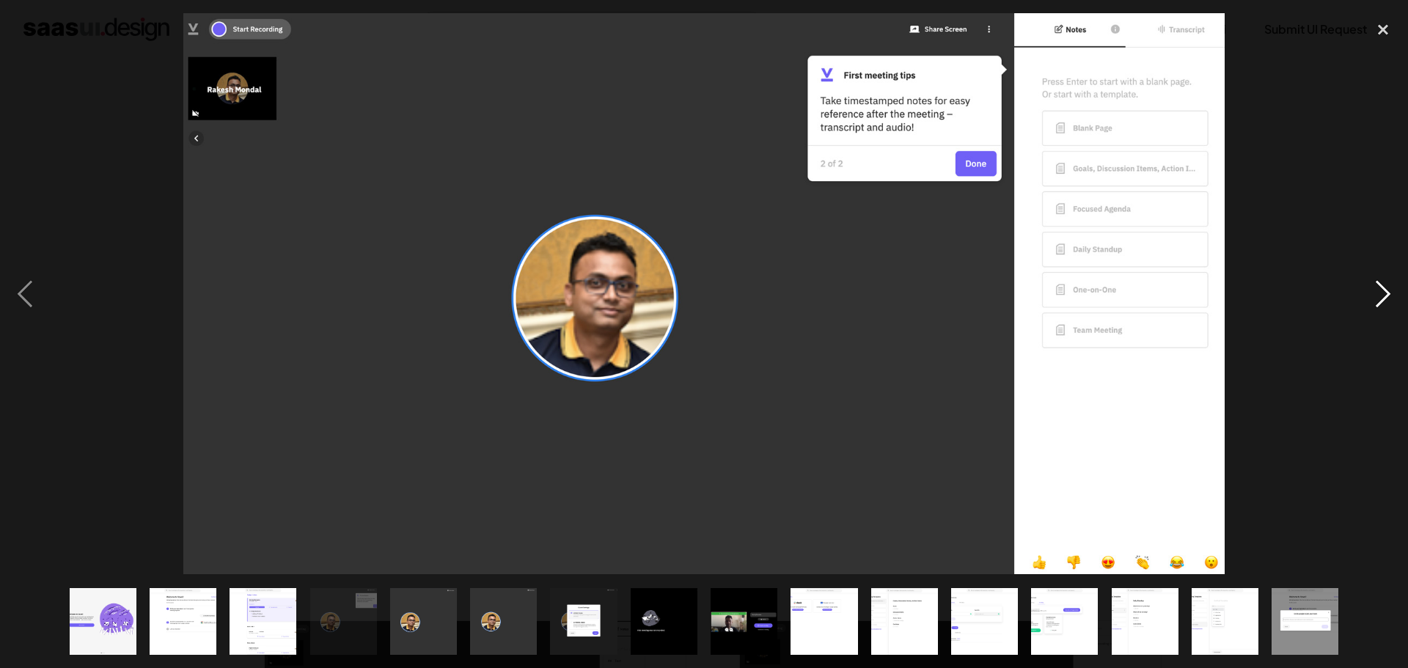
click at [1381, 284] on div "next image" at bounding box center [1383, 293] width 50 height 561
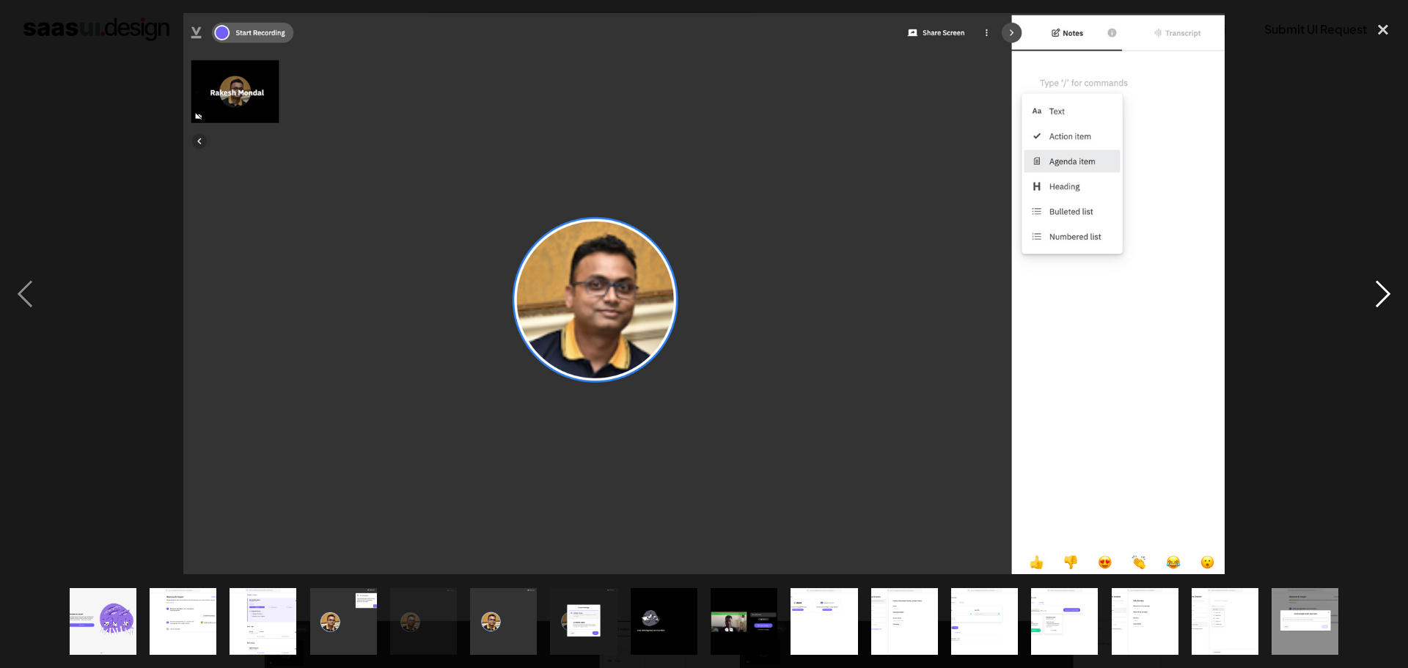
click at [1381, 284] on div "next image" at bounding box center [1383, 293] width 50 height 561
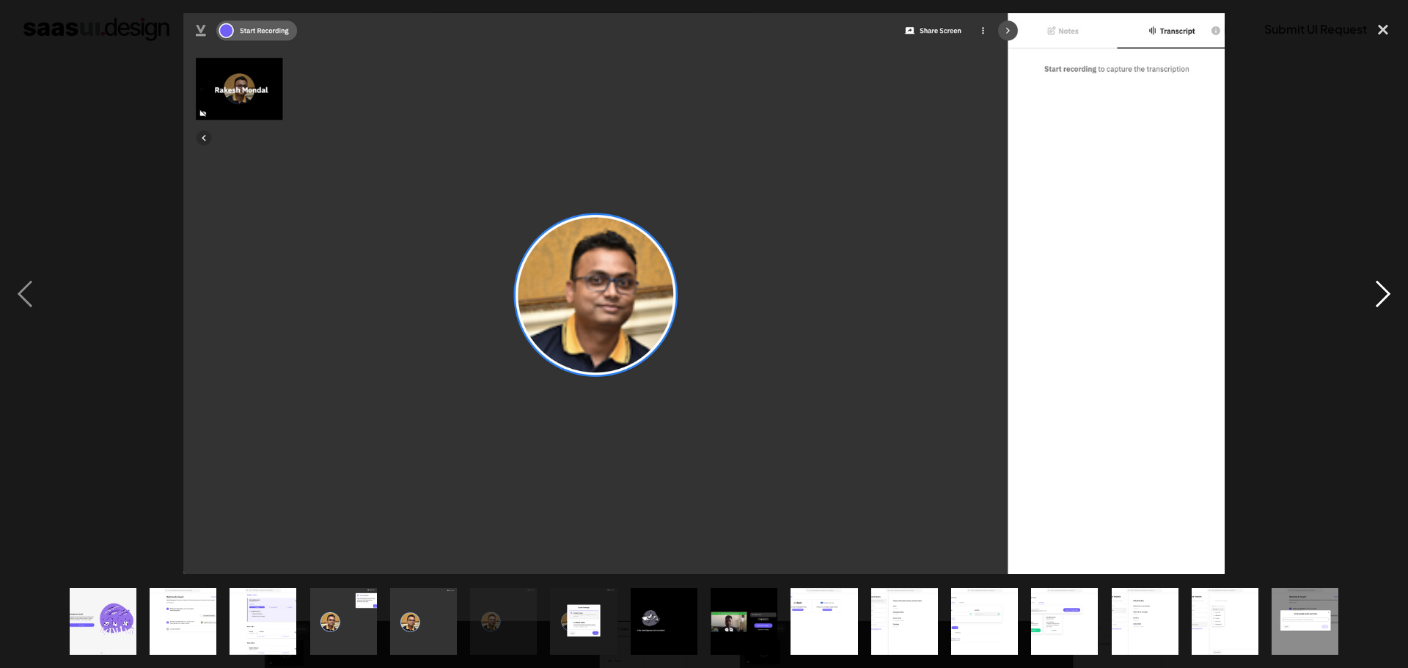
click at [1381, 284] on div "next image" at bounding box center [1383, 293] width 50 height 561
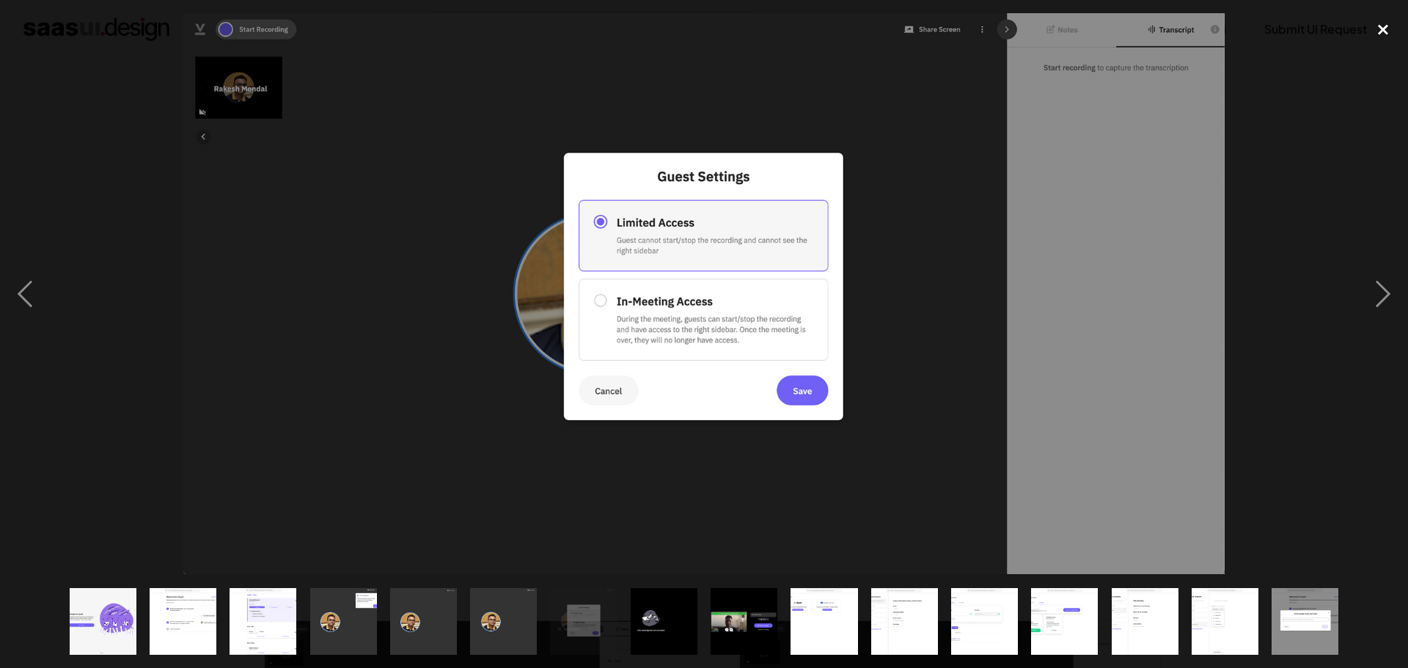
click at [1384, 28] on div "close lightbox" at bounding box center [1383, 29] width 50 height 32
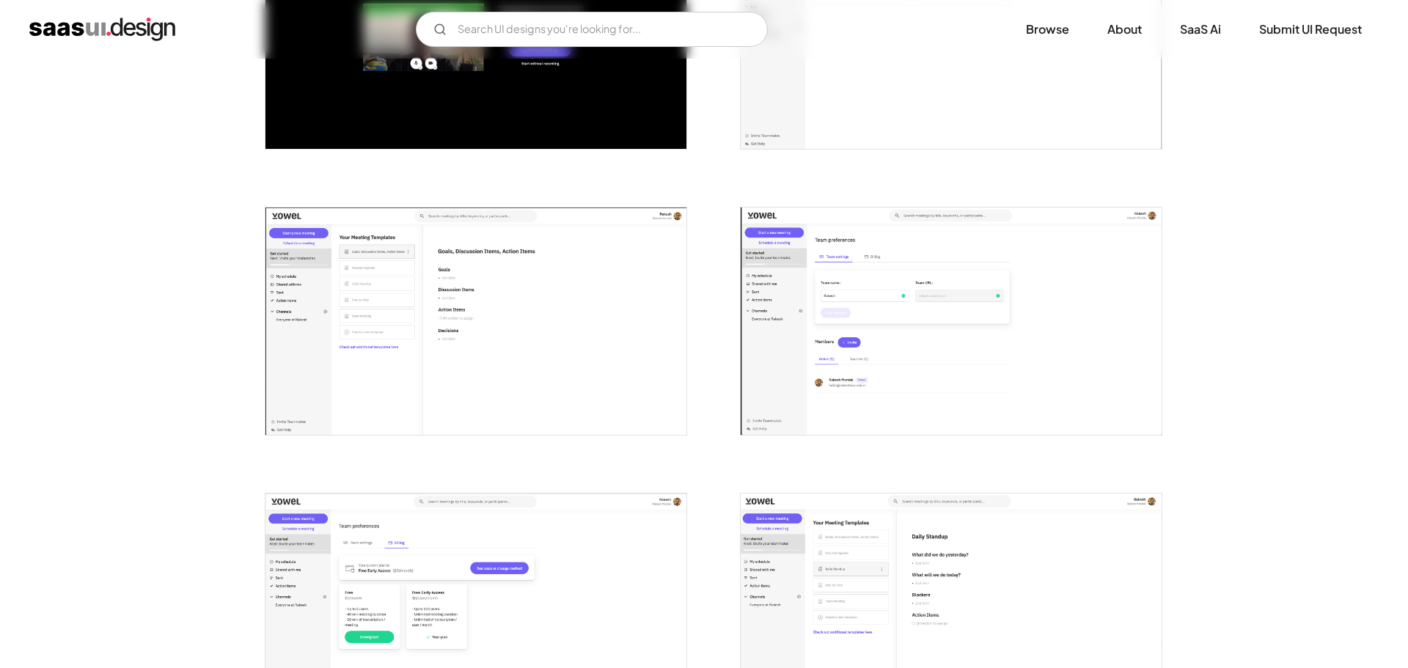
scroll to position [1553, 0]
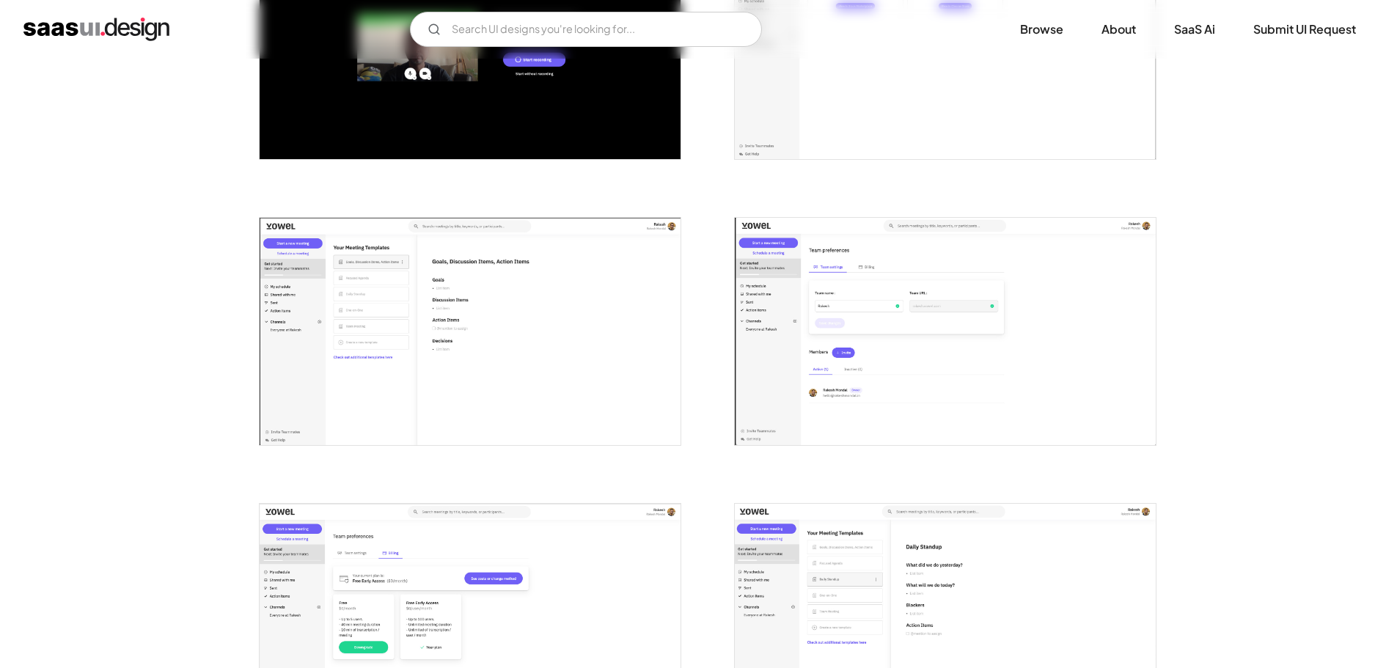
click at [653, 362] on img "open lightbox" at bounding box center [470, 331] width 421 height 227
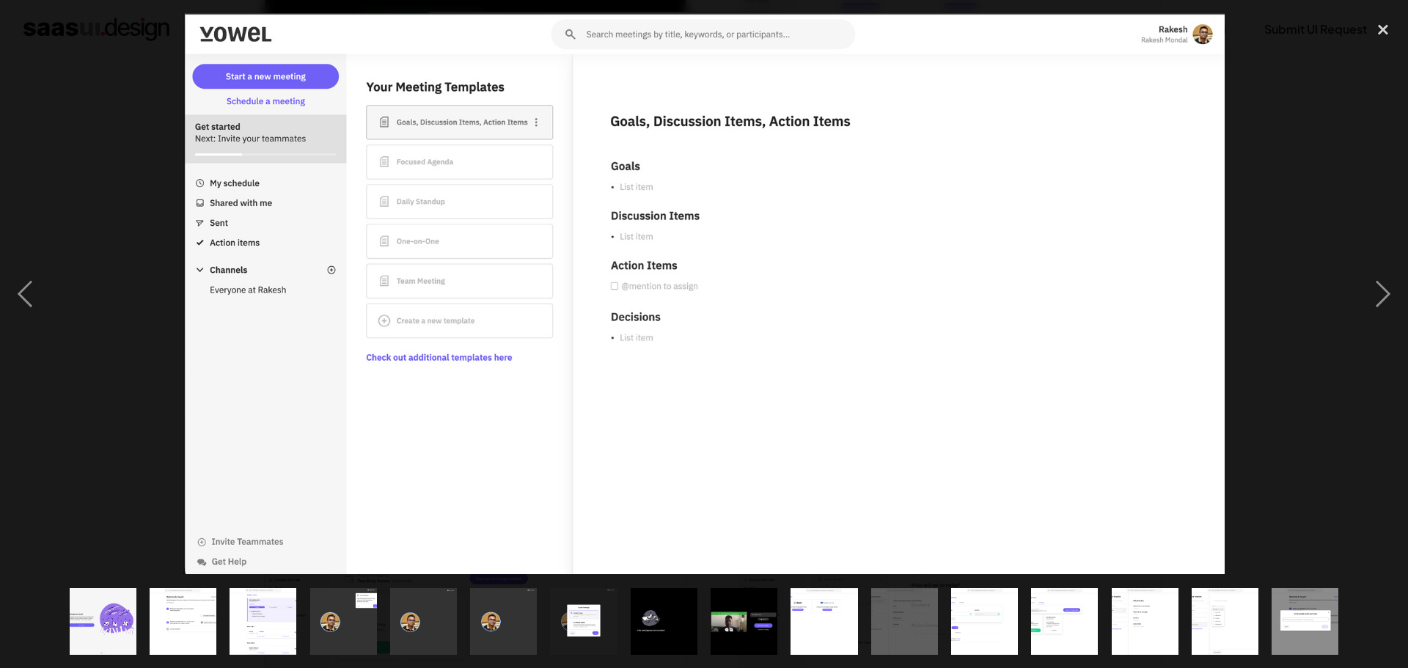
click at [84, 240] on div at bounding box center [704, 293] width 1408 height 561
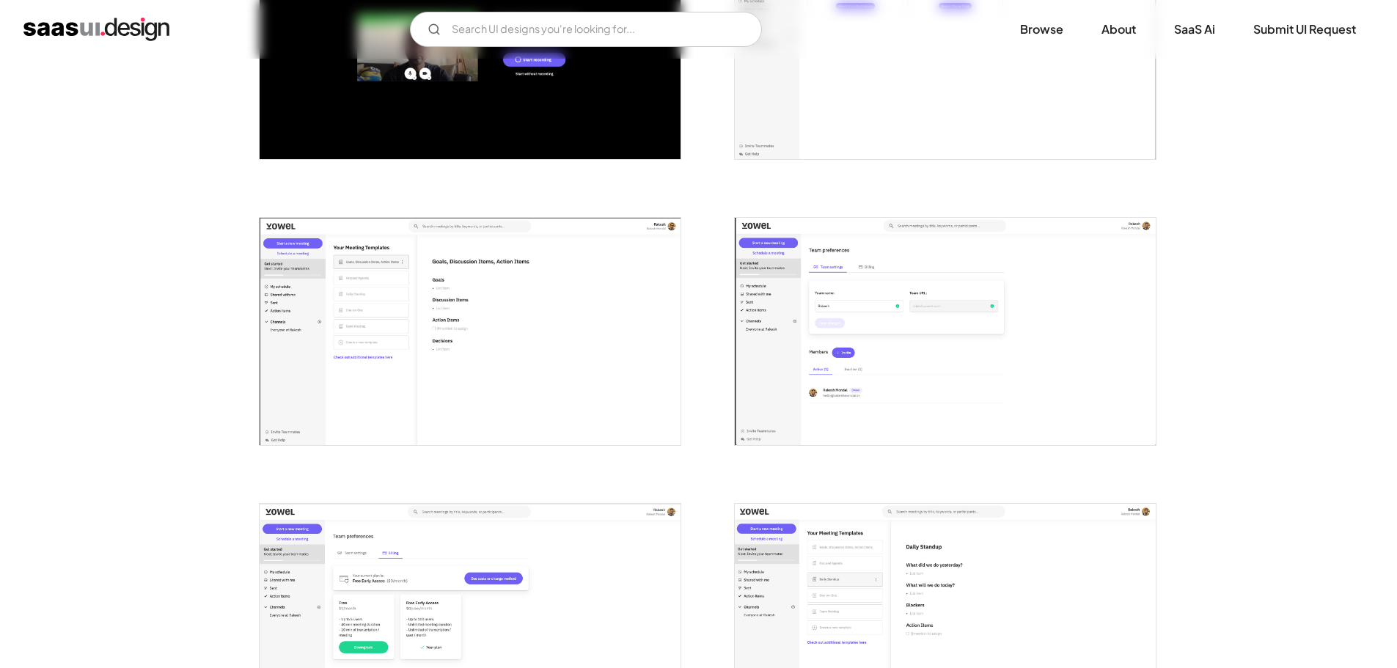
click at [846, 346] on img "open lightbox" at bounding box center [945, 331] width 421 height 227
